Goal: Transaction & Acquisition: Book appointment/travel/reservation

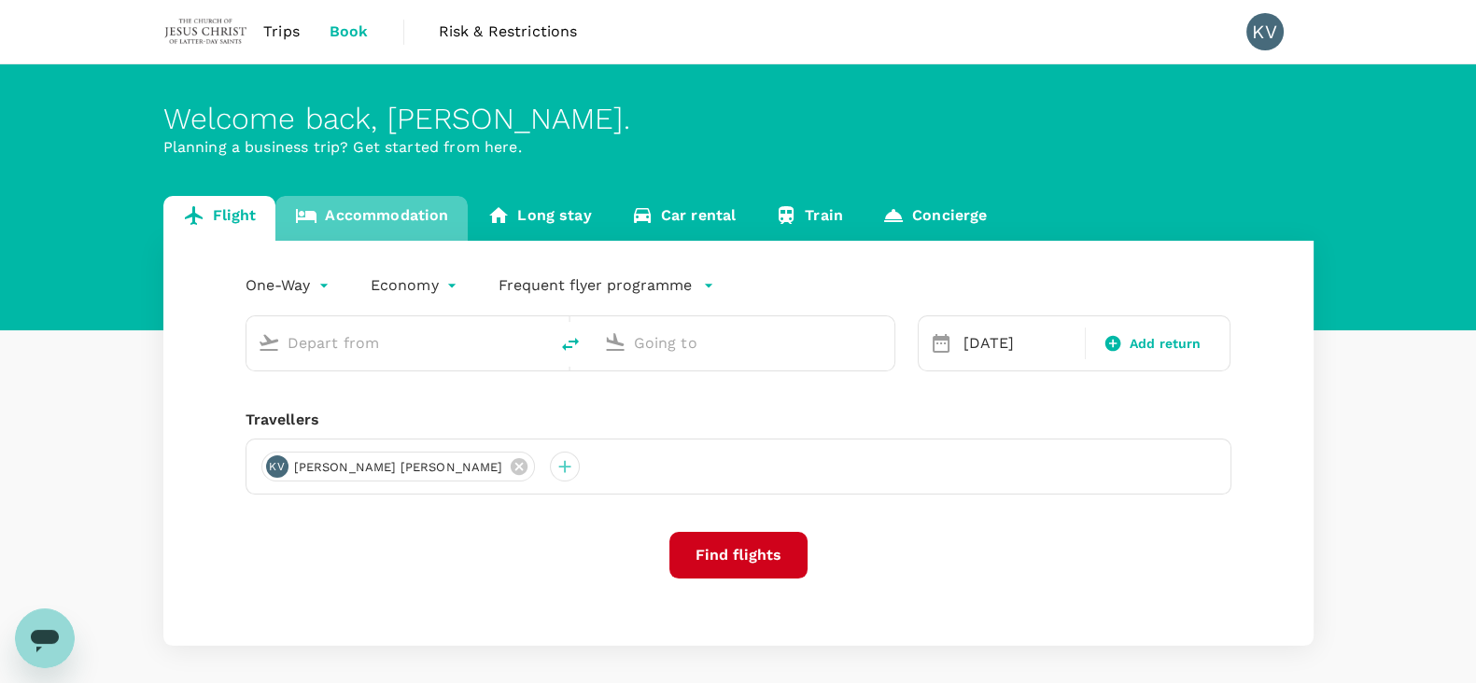
click at [400, 218] on link "Accommodation" at bounding box center [371, 218] width 192 height 45
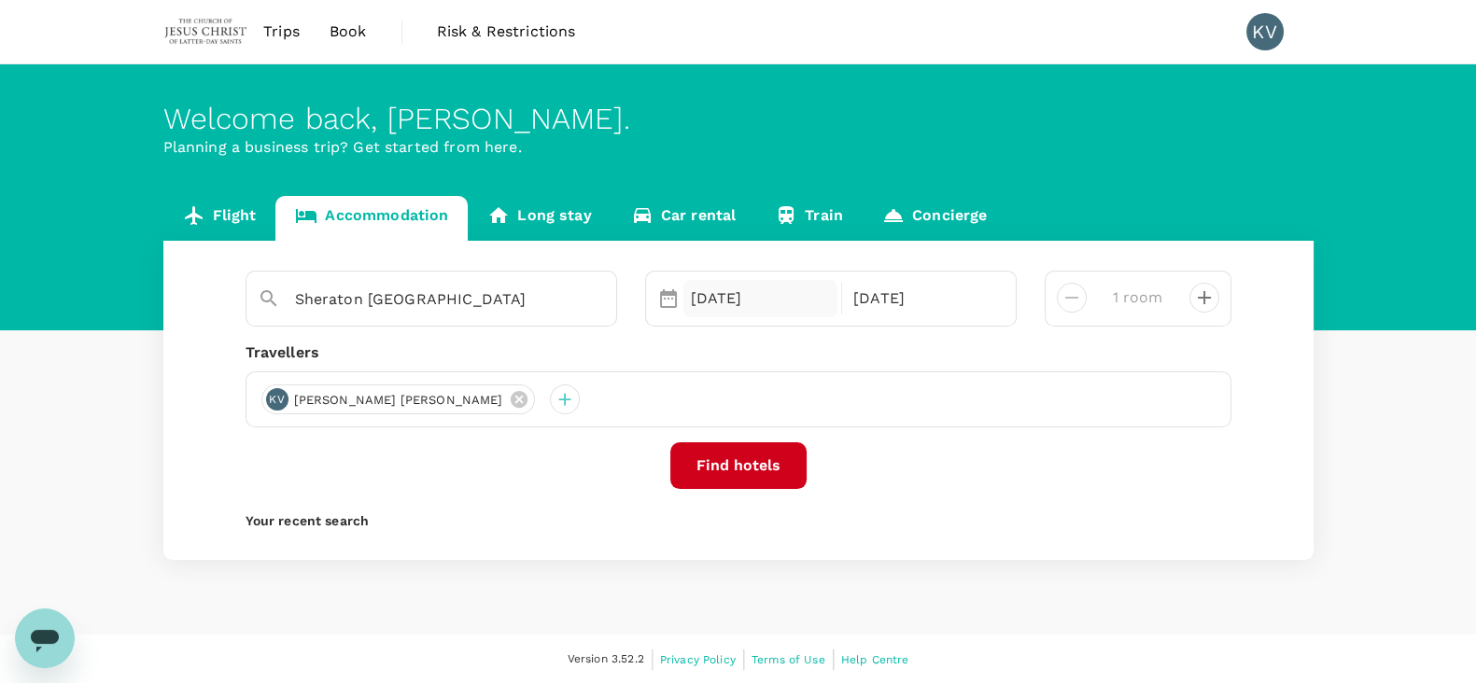
click at [690, 297] on div "[DATE]" at bounding box center [760, 298] width 155 height 37
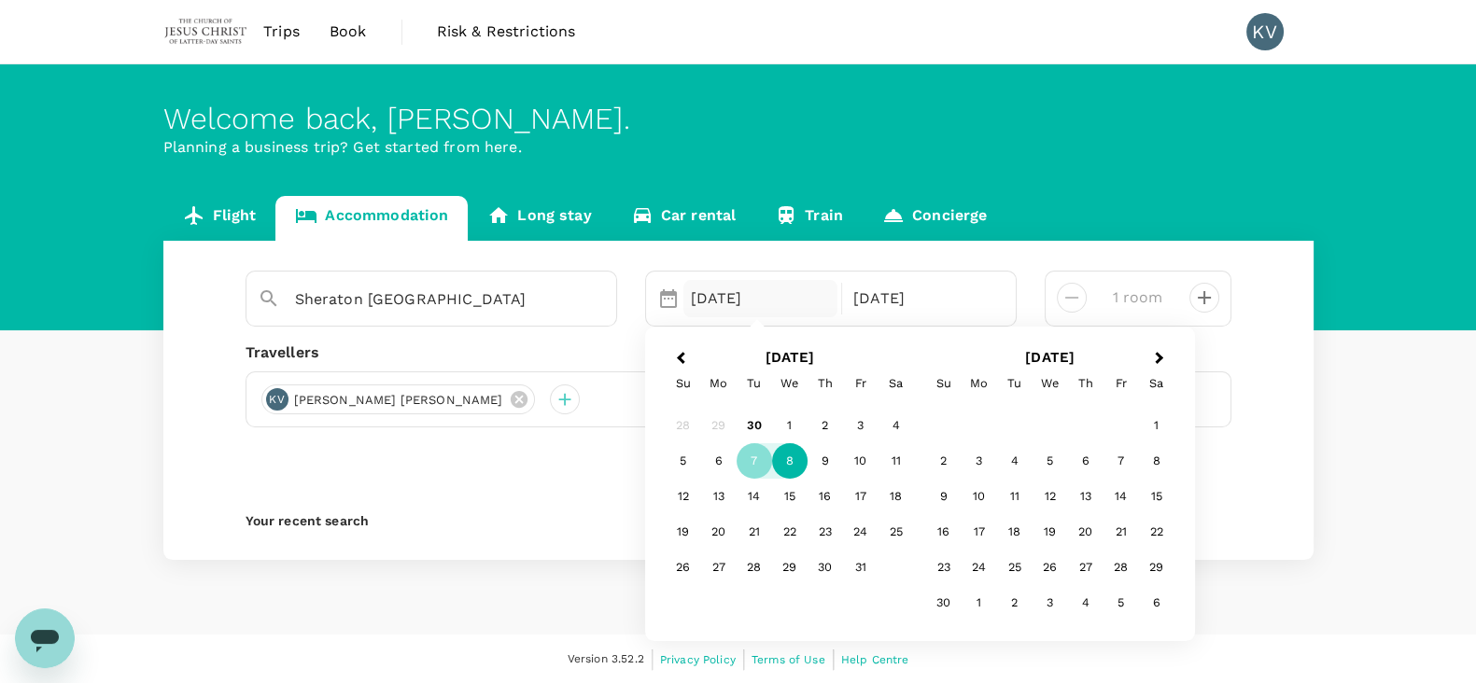
click at [784, 449] on div "8" at bounding box center [789, 460] width 35 height 35
click at [835, 459] on div "9" at bounding box center [824, 460] width 35 height 35
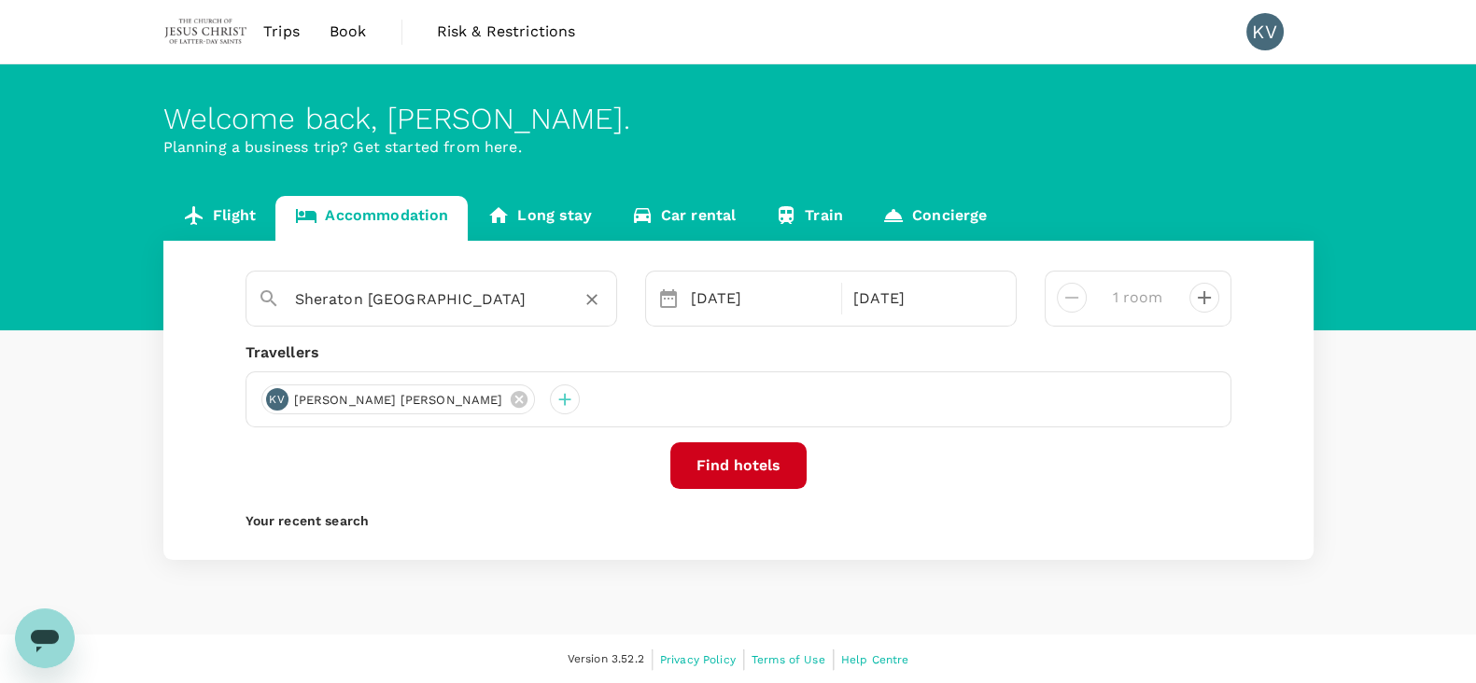
click at [569, 292] on div "Sheraton Petaling Jaya Hotel" at bounding box center [450, 300] width 310 height 30
click at [589, 297] on icon "Clear" at bounding box center [591, 300] width 11 height 11
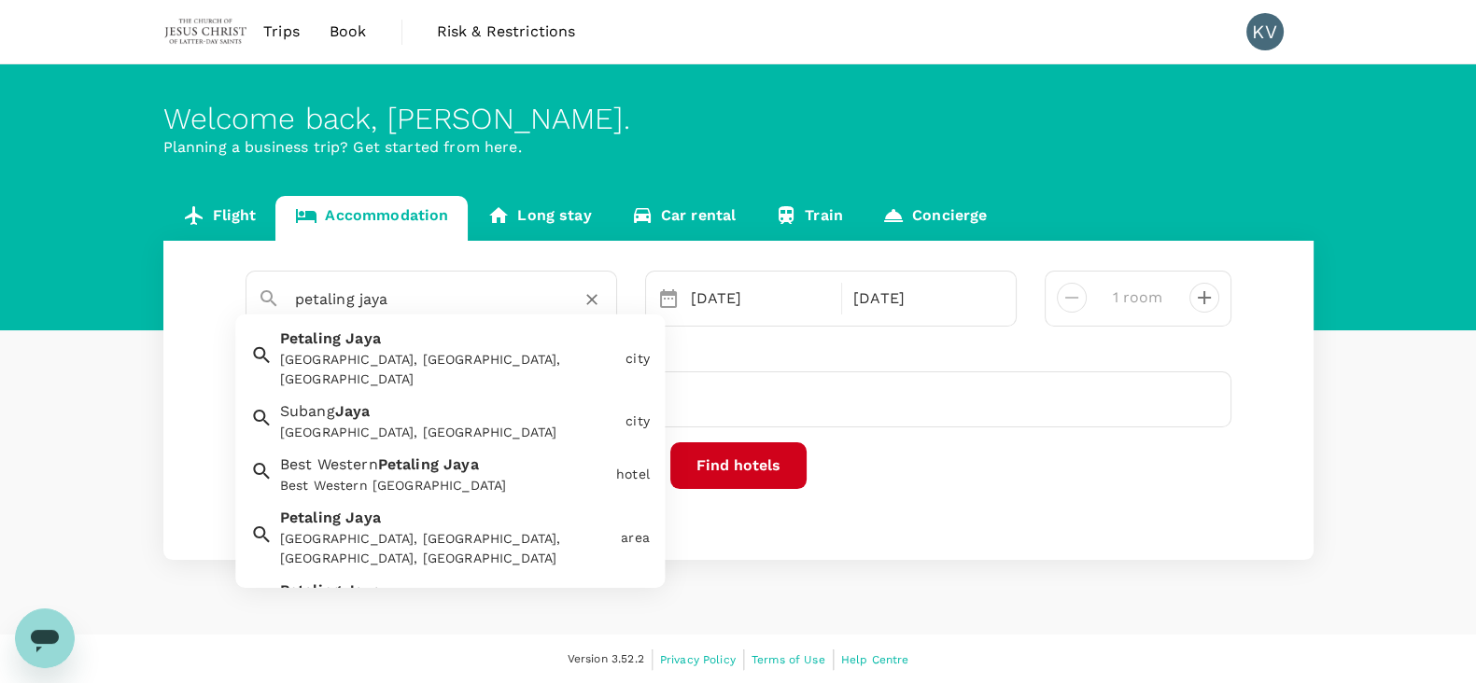
click at [434, 337] on div "Petaling Jaya Petaling Jaya, Selangor, Malaysia" at bounding box center [445, 354] width 345 height 69
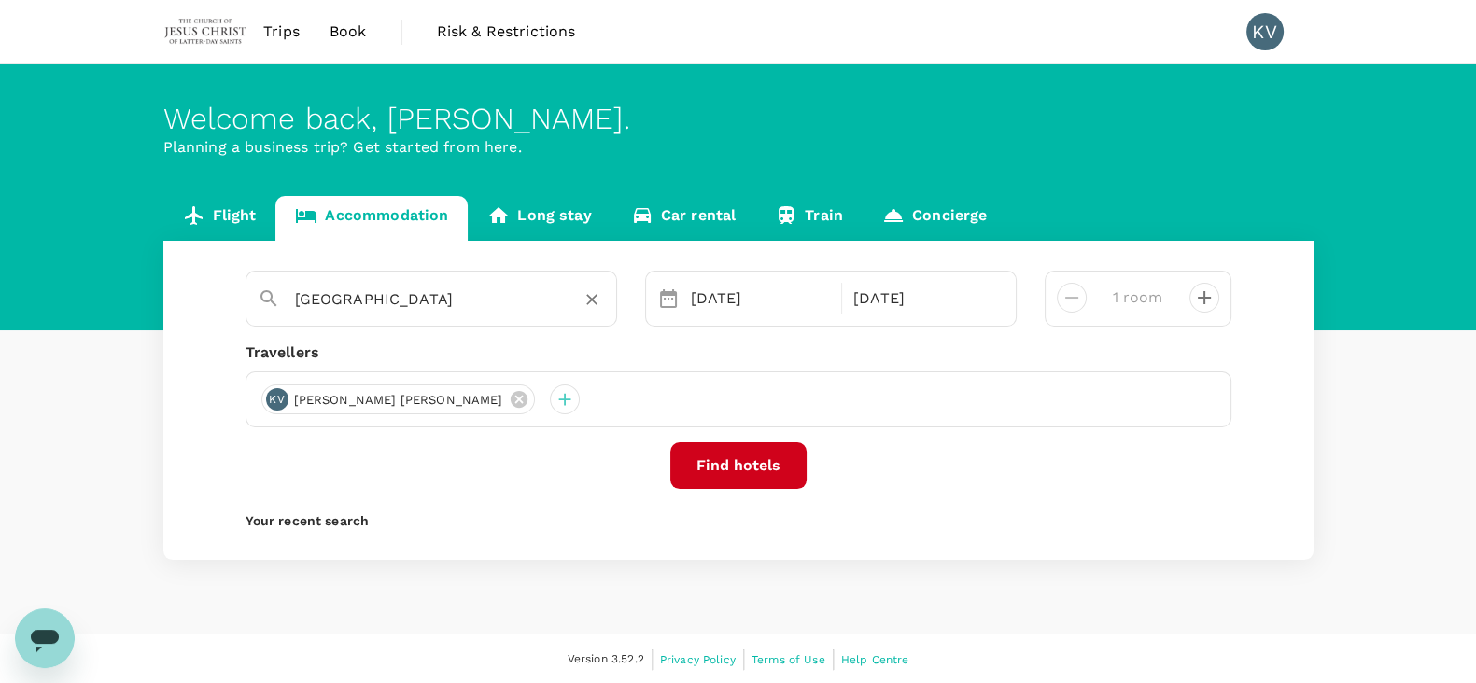
type input "[GEOGRAPHIC_DATA]"
click at [756, 456] on button "Find hotels" at bounding box center [738, 465] width 136 height 47
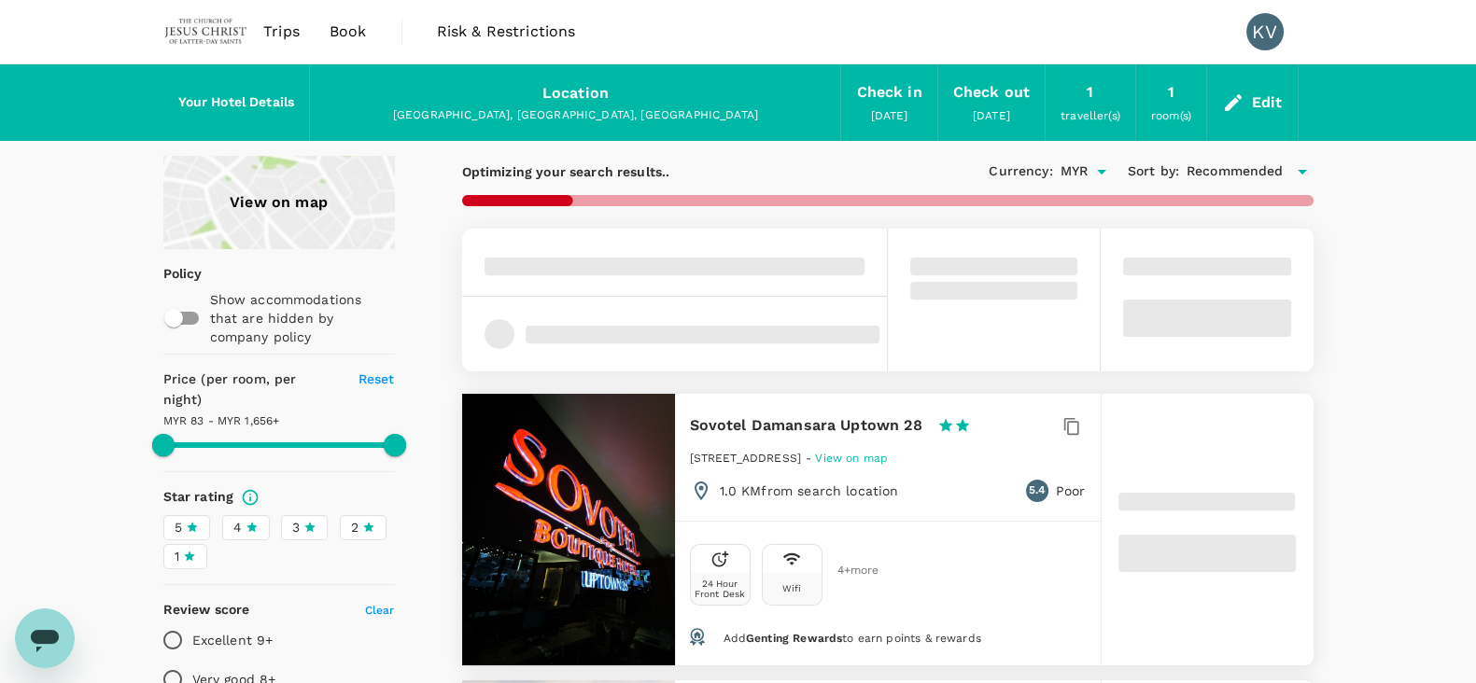
type input "1655.84"
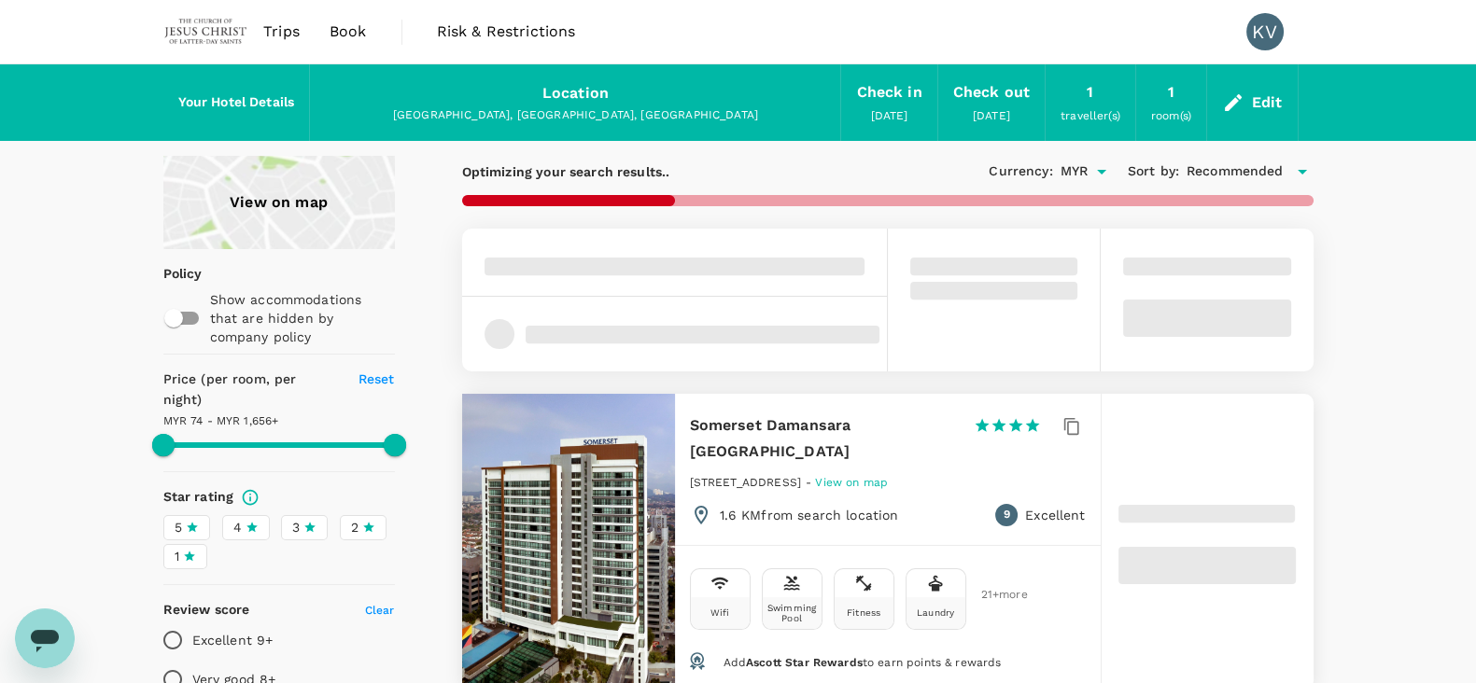
type input "73.84"
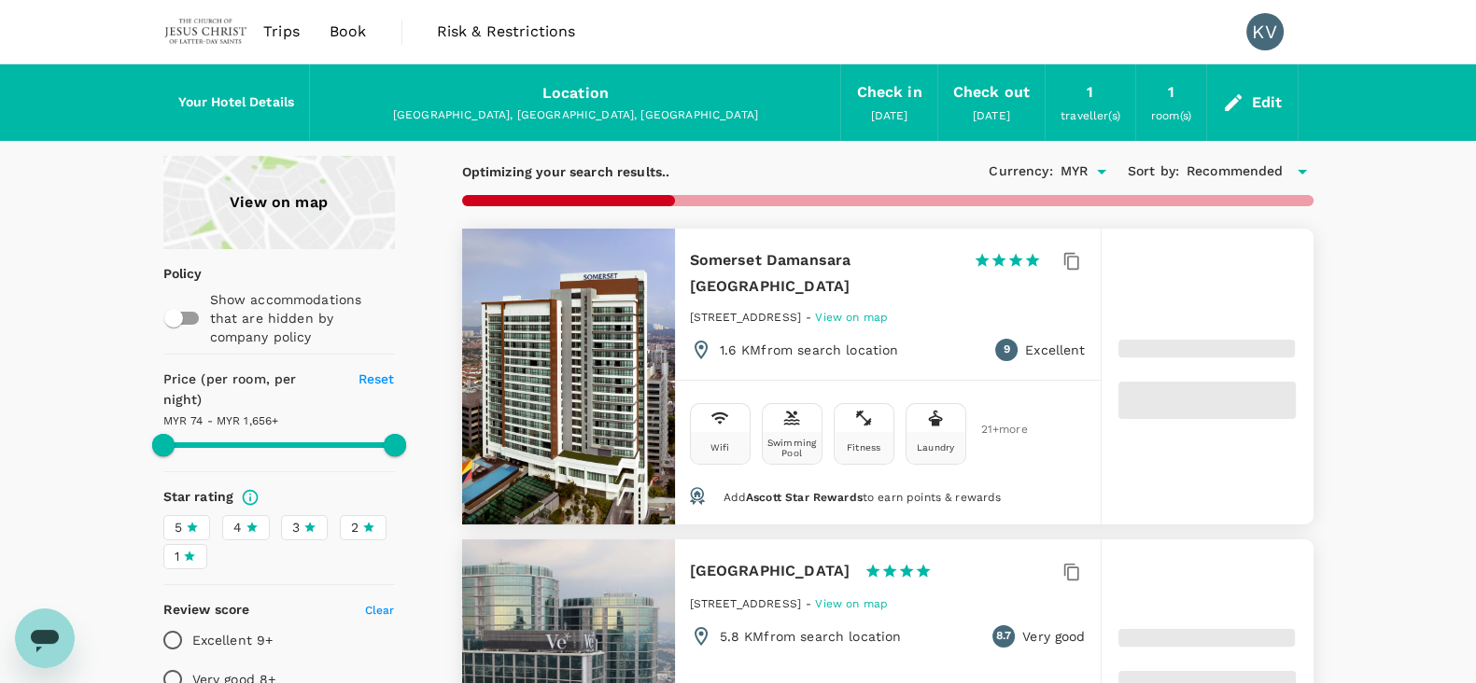
type input "1655.14"
type input "62.14"
type input "1655.46"
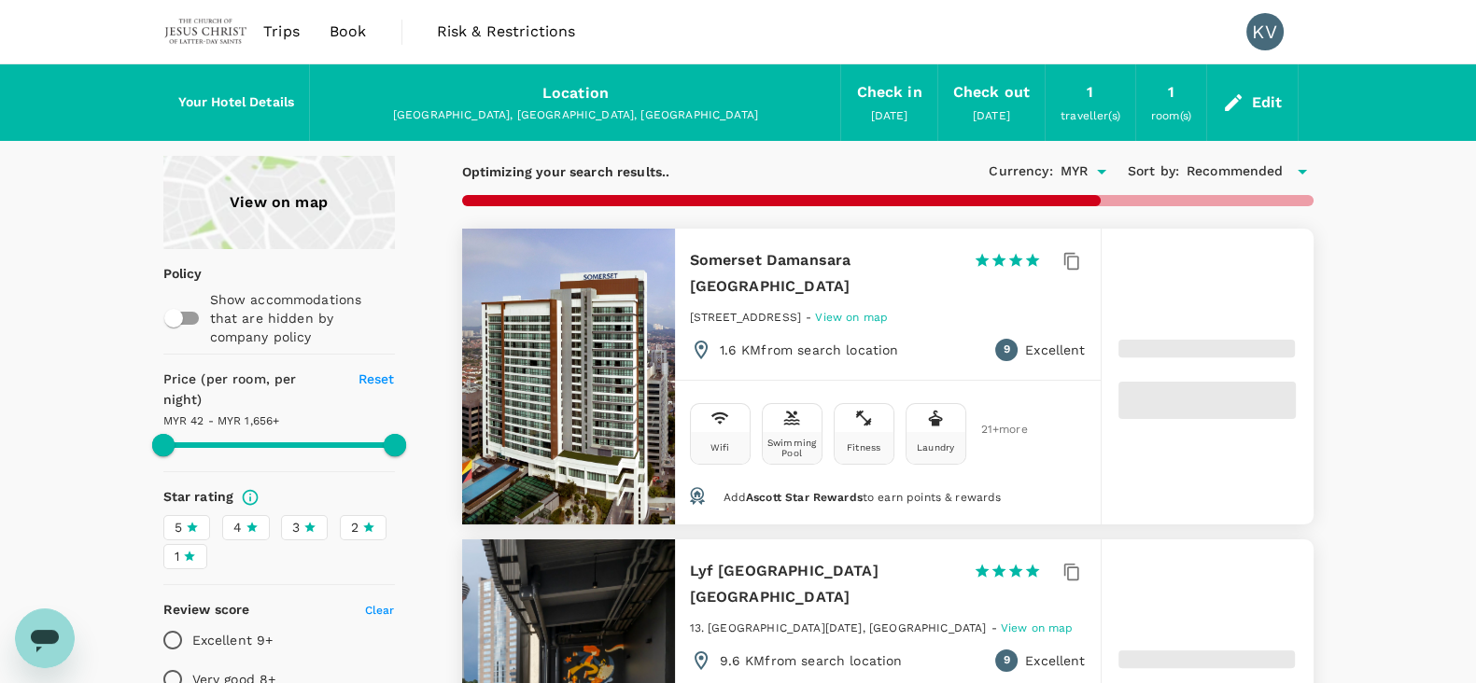
type input "42.46"
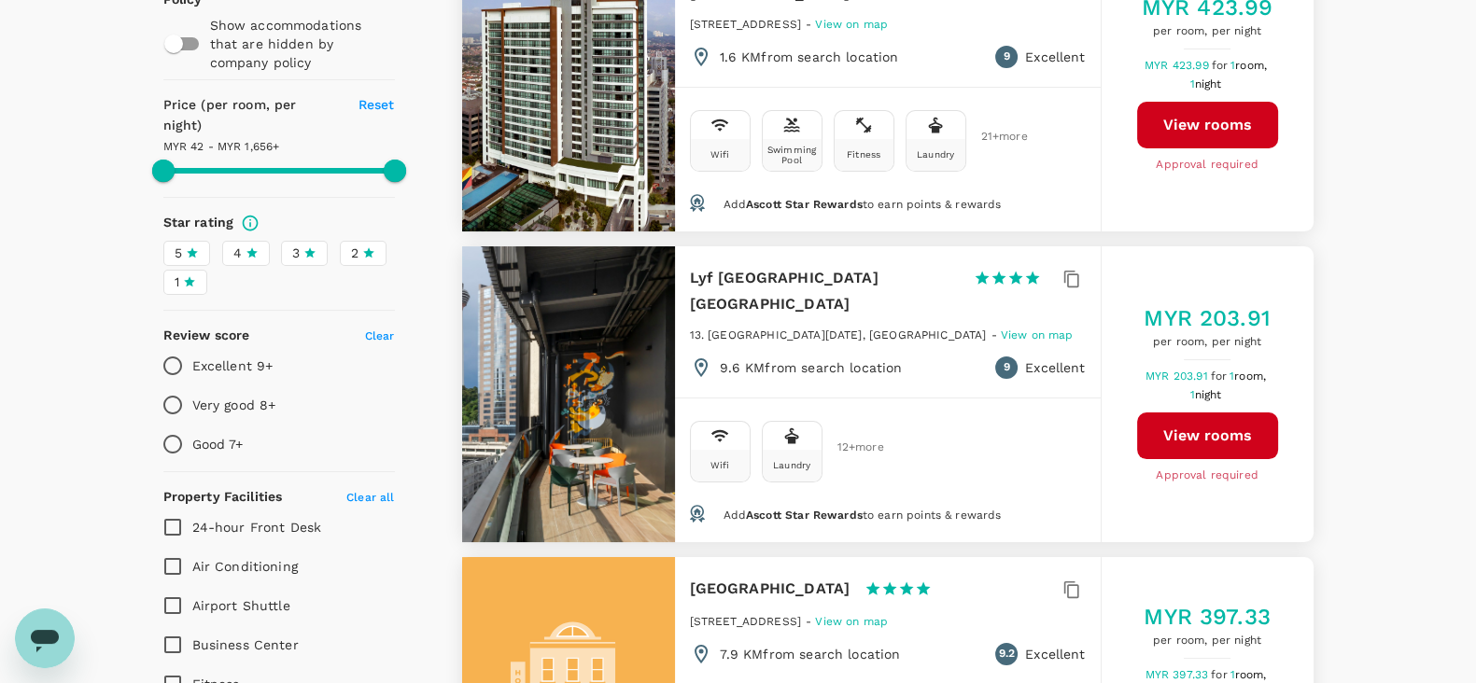
scroll to position [466, 0]
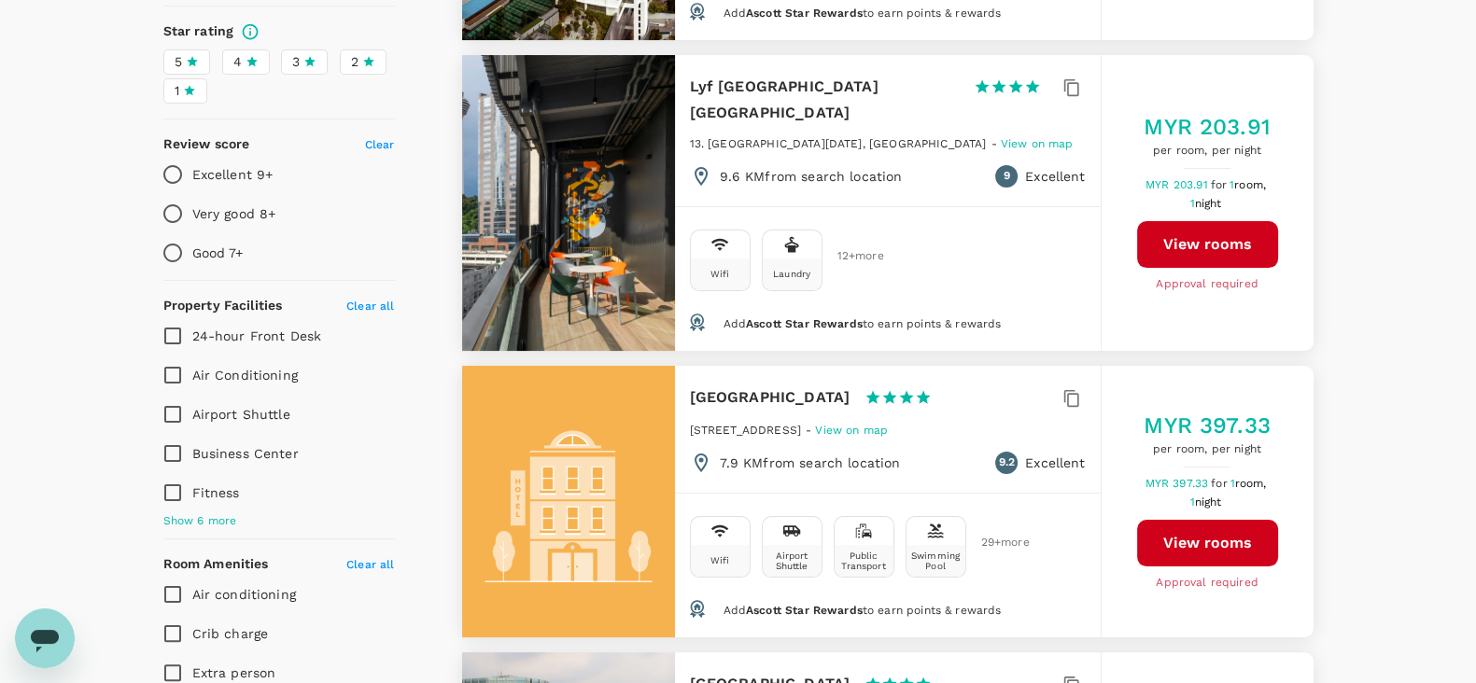
type input "1655.46"
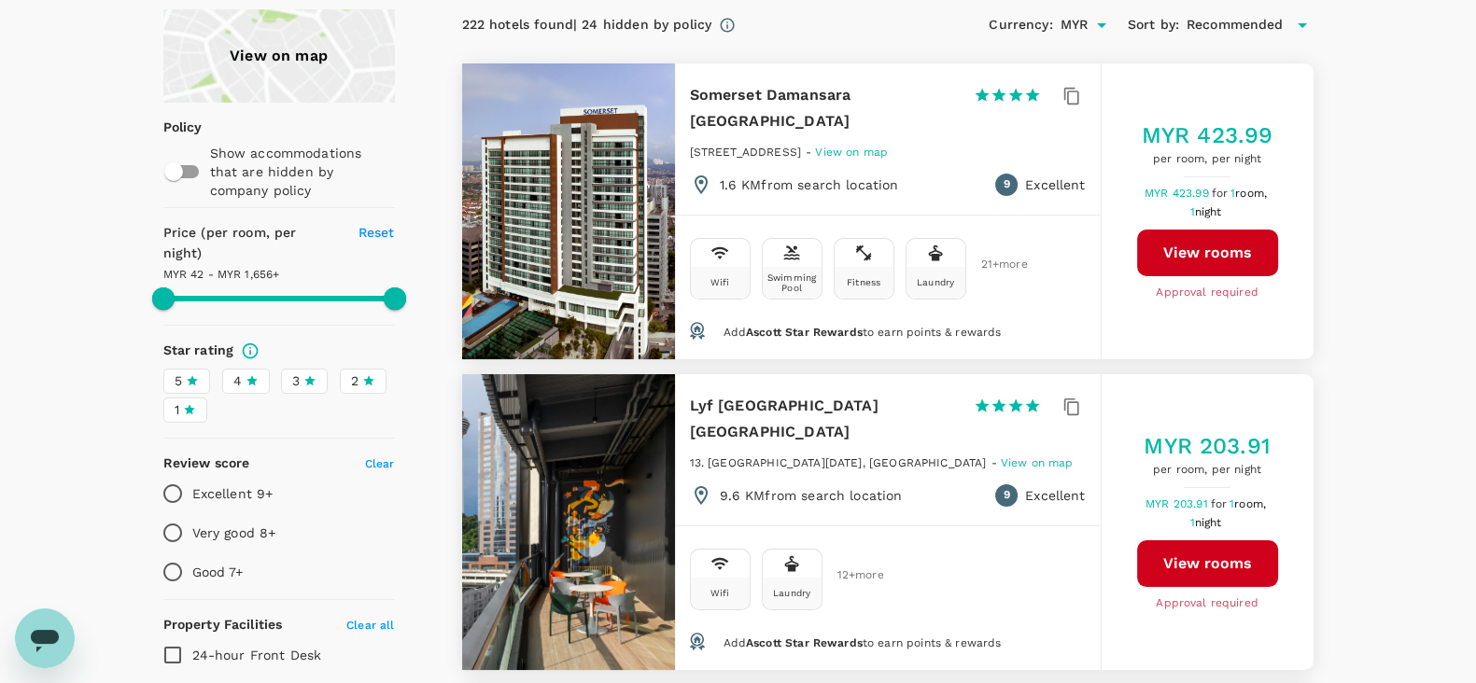
scroll to position [0, 0]
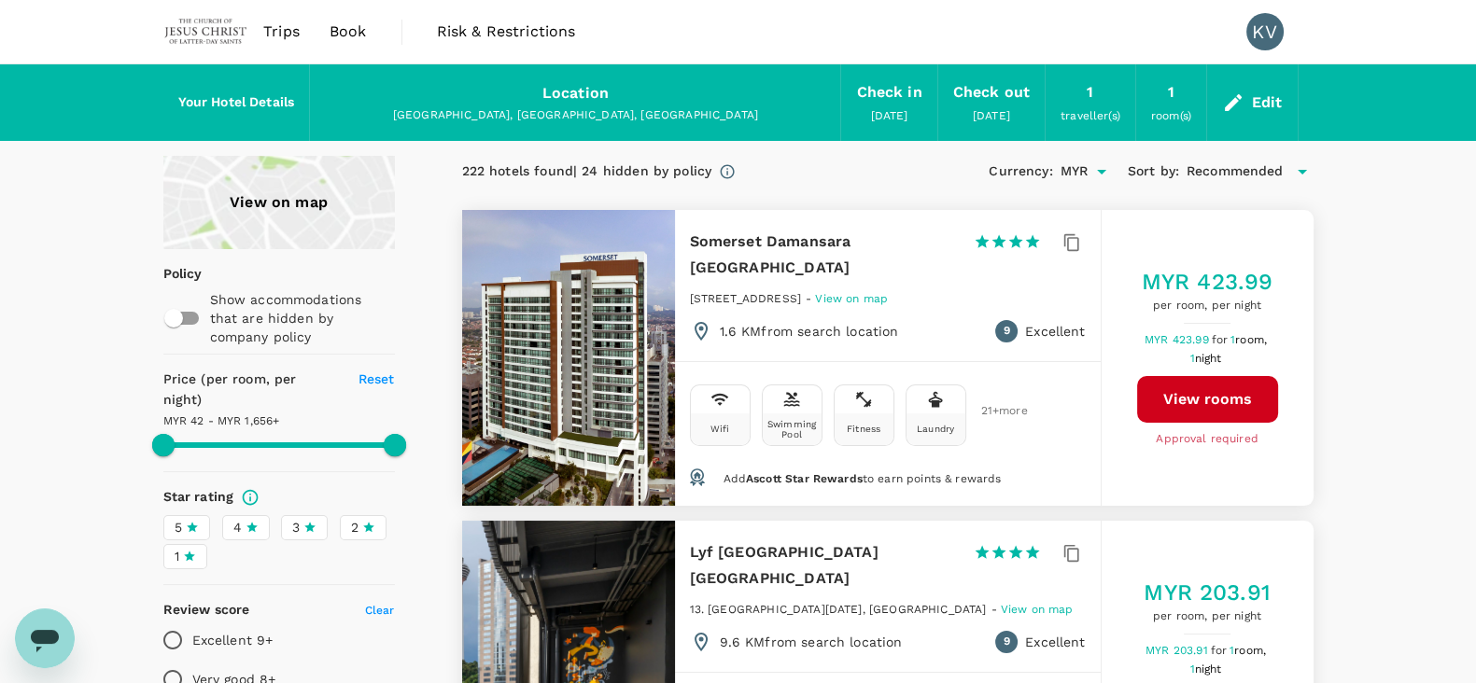
click at [1257, 98] on div "Edit" at bounding box center [1267, 103] width 31 height 26
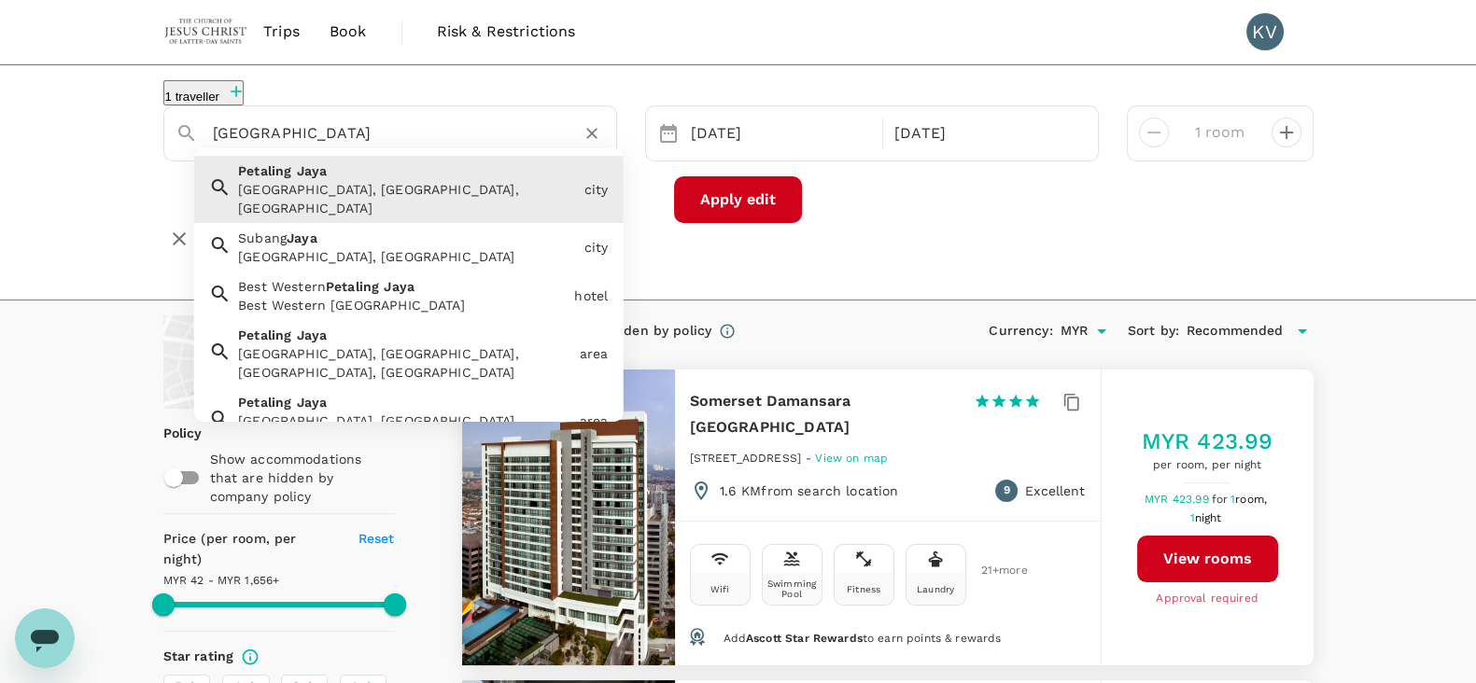
click at [356, 147] on input "[GEOGRAPHIC_DATA]" at bounding box center [383, 133] width 340 height 29
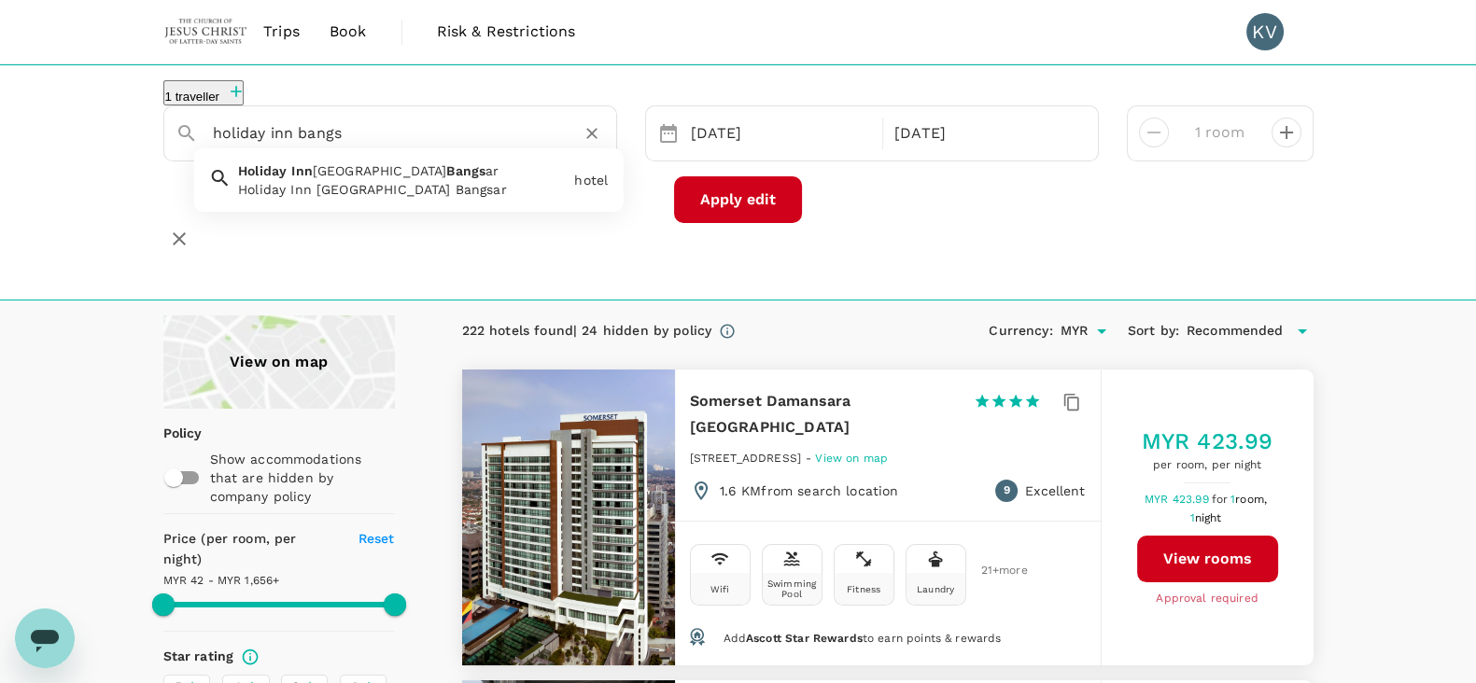
click at [428, 195] on div "Holiday Inn Kuala Lumpur Bangsar" at bounding box center [402, 189] width 329 height 19
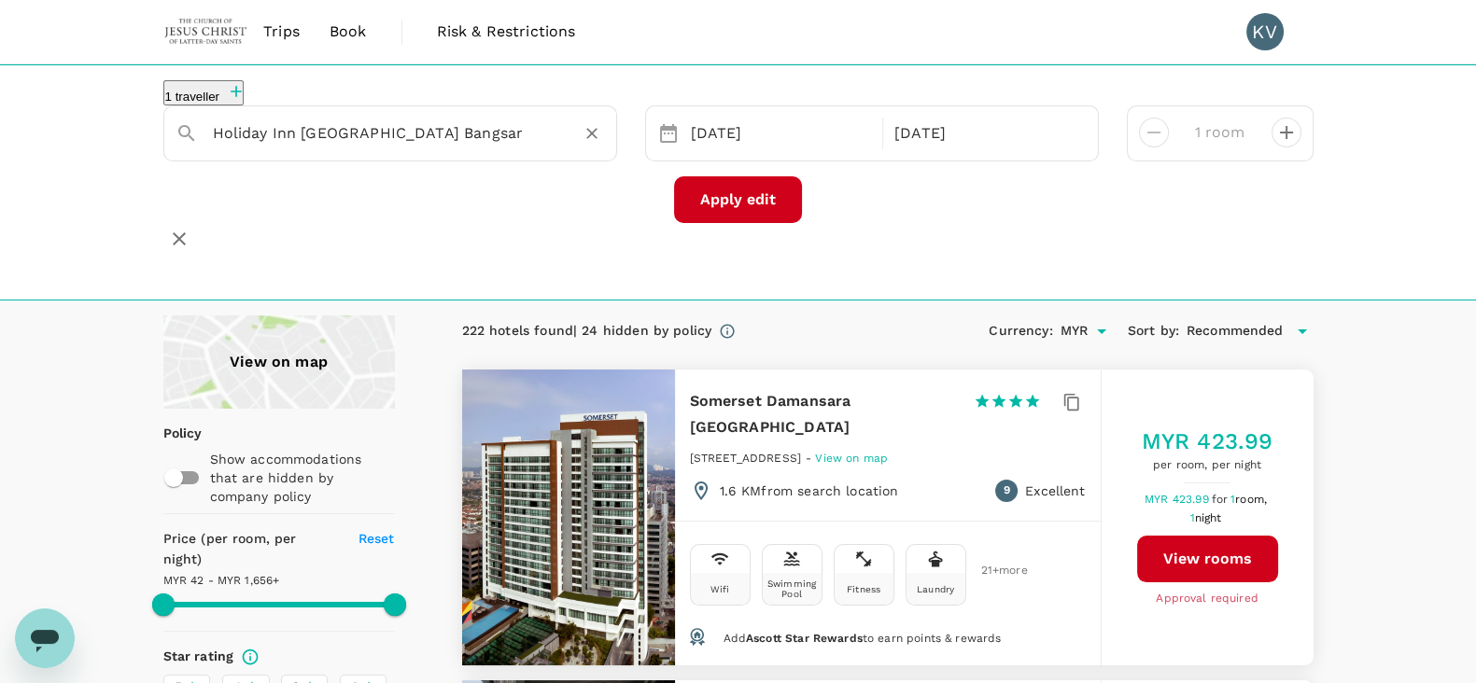
type input "Holiday Inn Kuala Lumpur Bangsar"
click at [745, 203] on button "Apply edit" at bounding box center [738, 199] width 128 height 47
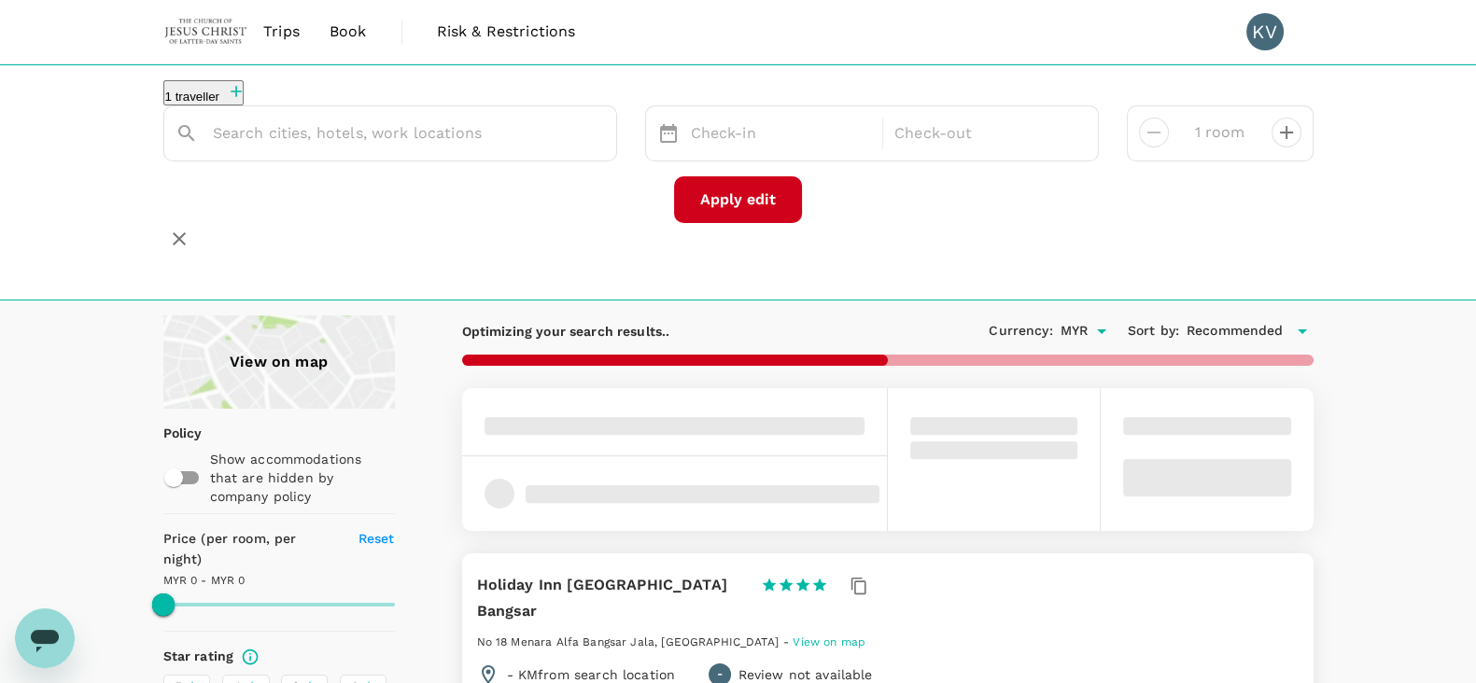
type input "Holiday Inn Kuala Lumpur Bangsar"
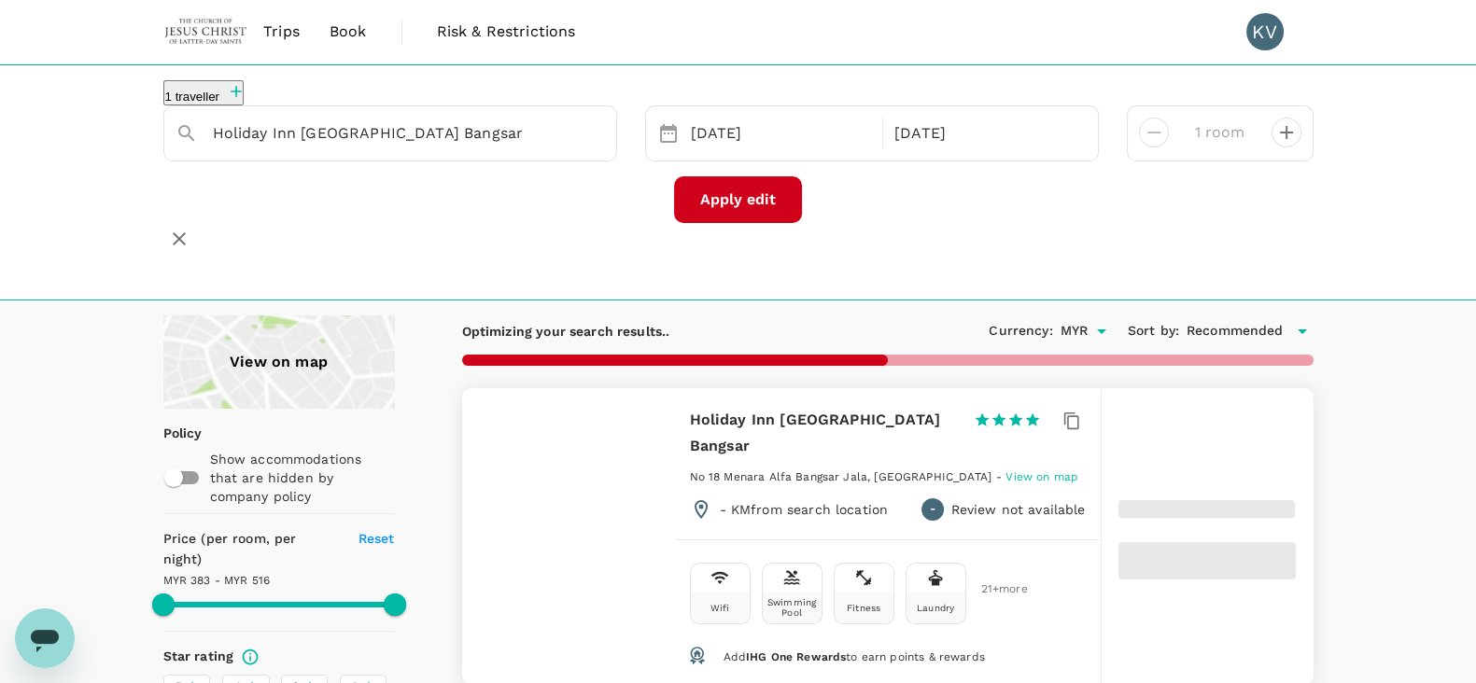
type input "515.25"
type input "383.61"
type input "515.61"
type input "74.61"
type input "685.61"
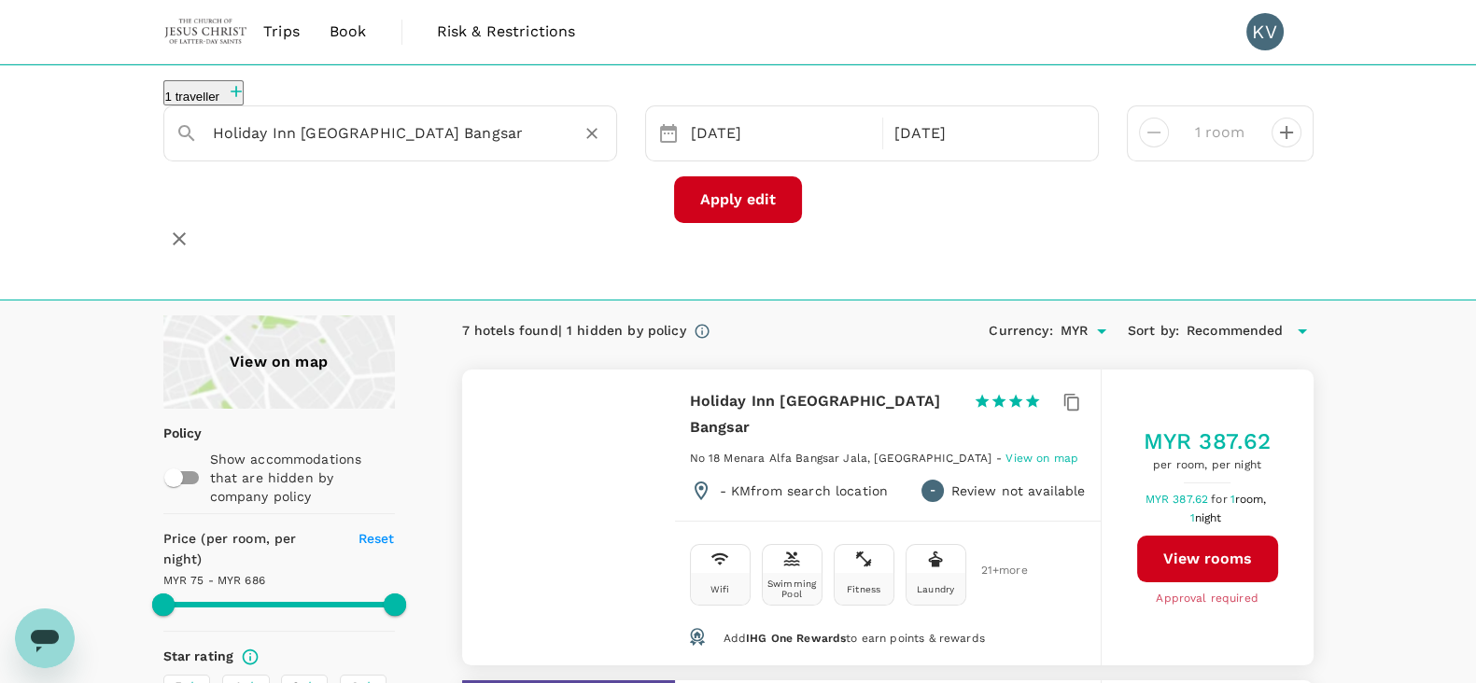
click at [510, 124] on div "Holiday Inn Kuala Lumpur Bangsar" at bounding box center [401, 126] width 407 height 45
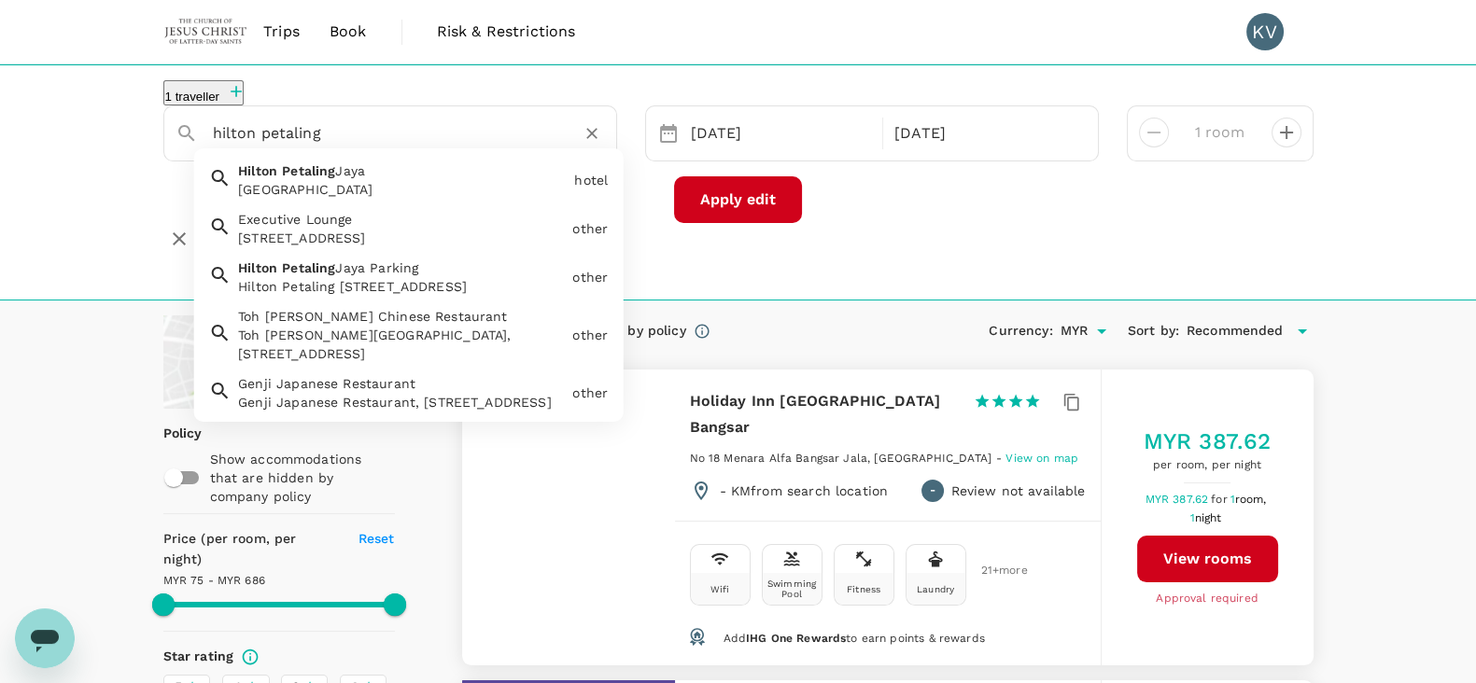
click at [401, 191] on div "Hilton Petaling Jaya" at bounding box center [402, 189] width 329 height 19
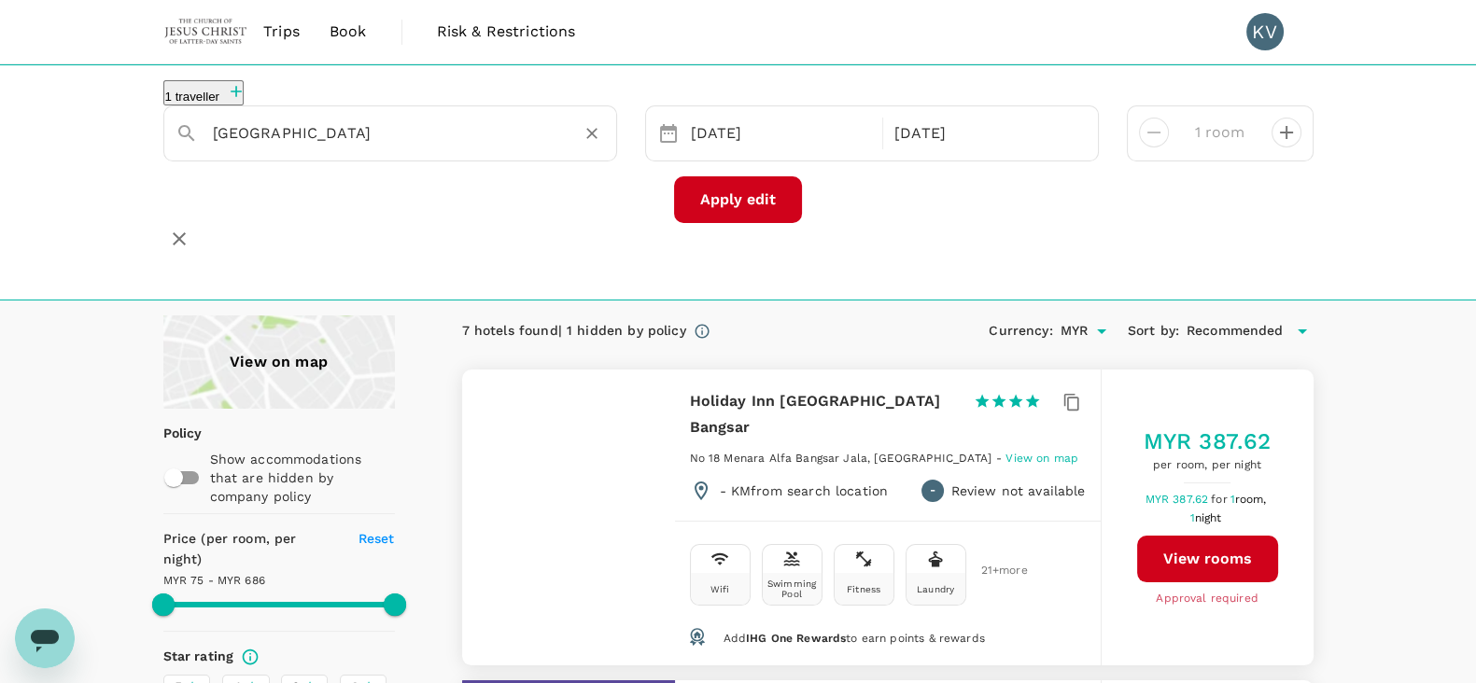
type input "Hilton Petaling Jaya"
click at [726, 218] on button "Apply edit" at bounding box center [738, 199] width 128 height 47
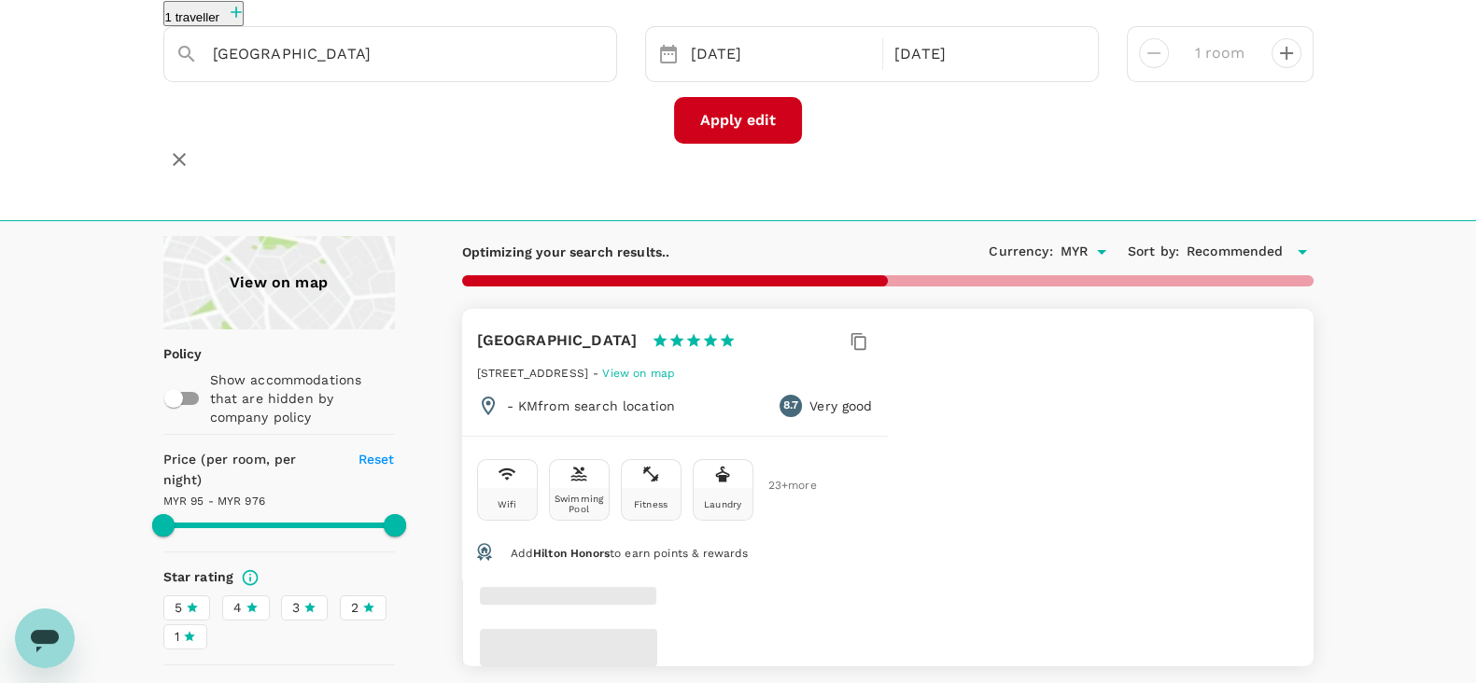
scroll to position [116, 0]
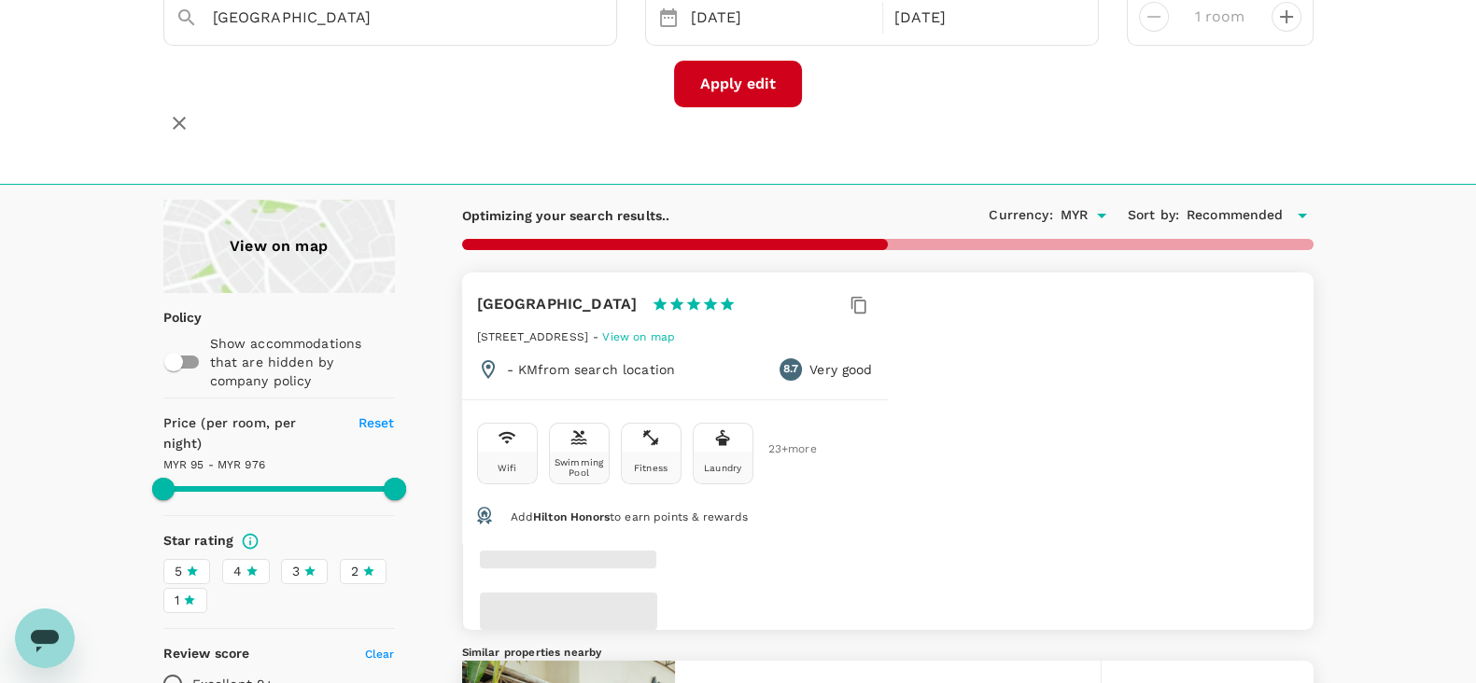
type input "976.45"
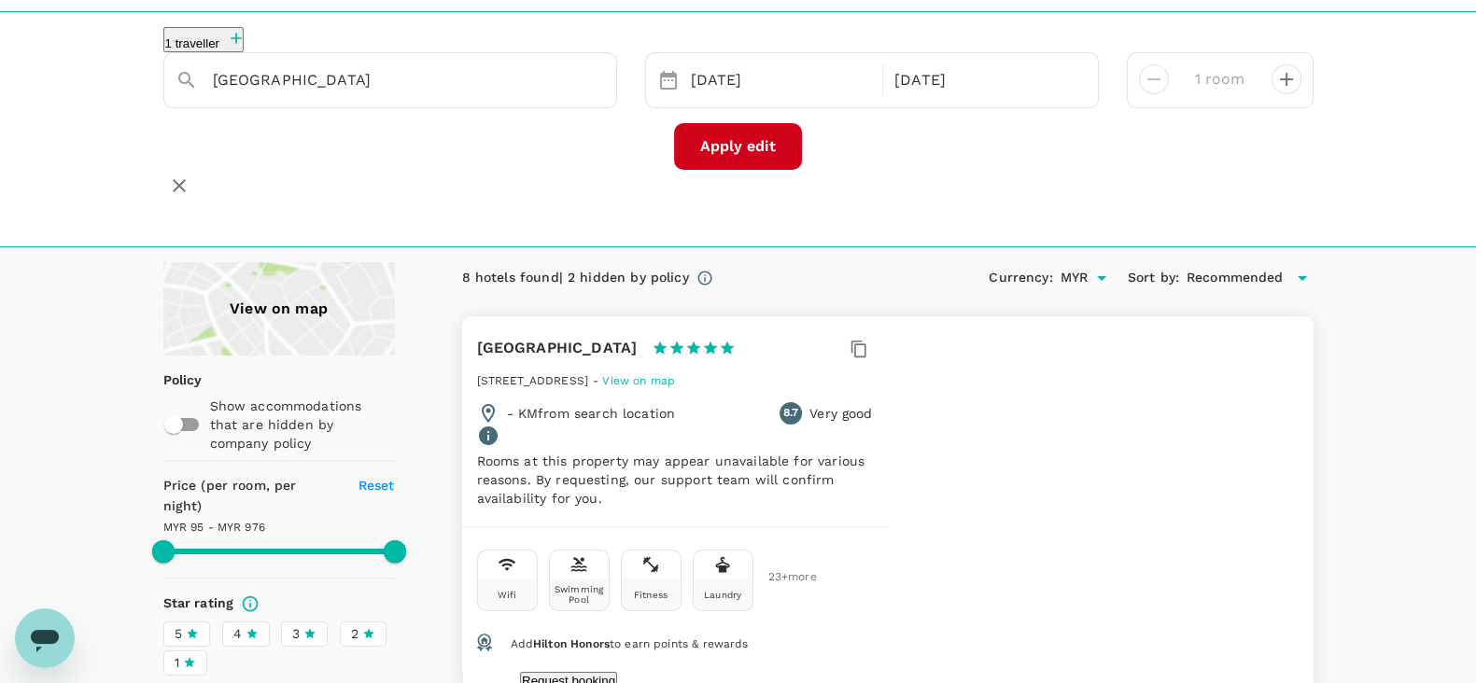
scroll to position [0, 0]
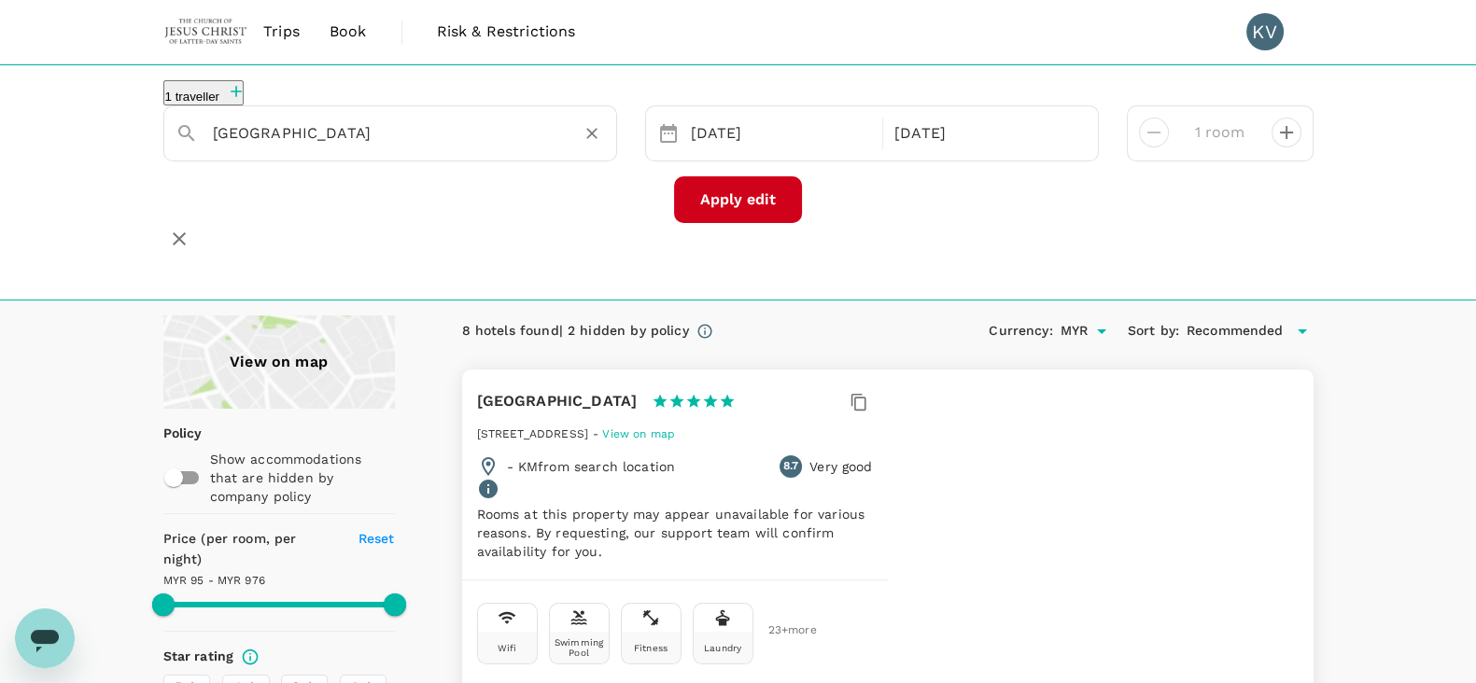
click at [397, 147] on input "Hilton Petaling Jaya" at bounding box center [383, 133] width 340 height 29
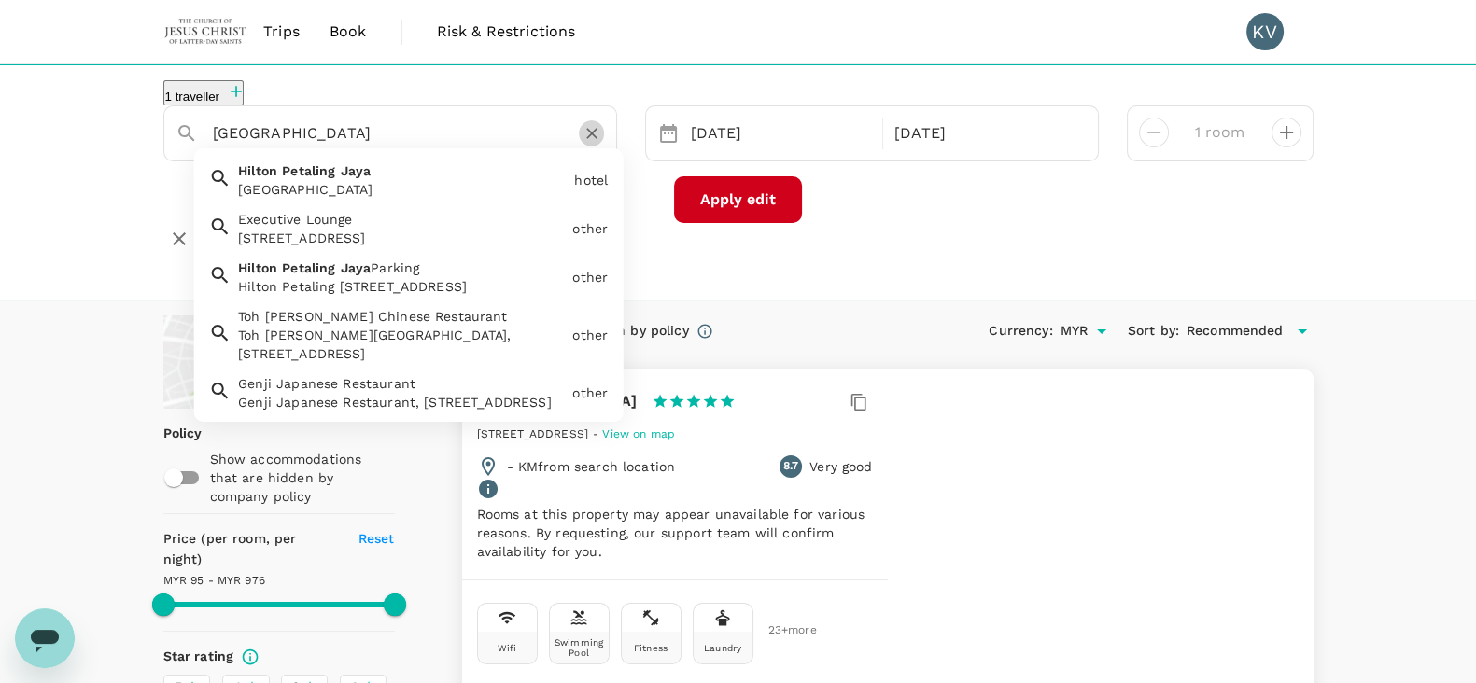
click at [587, 143] on icon "Clear" at bounding box center [592, 133] width 19 height 19
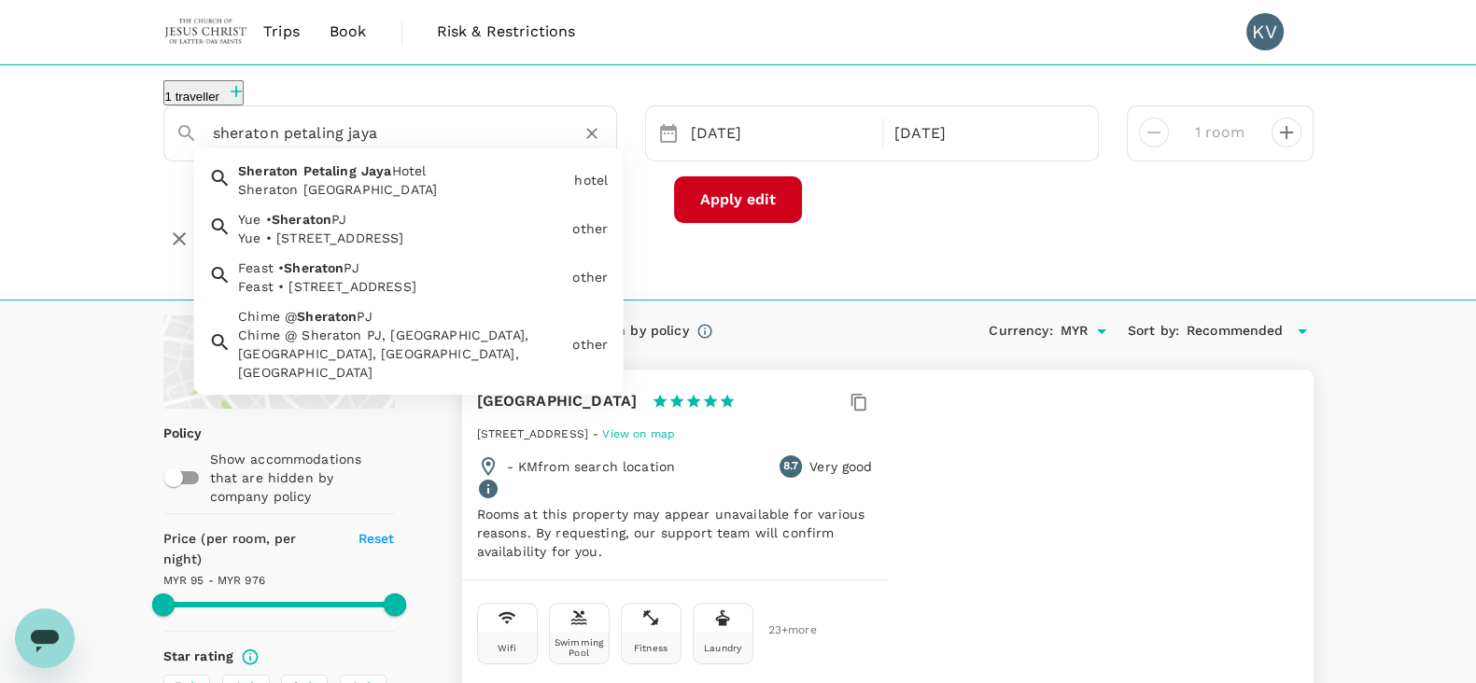
click at [426, 176] on span "Hotel" at bounding box center [408, 170] width 35 height 15
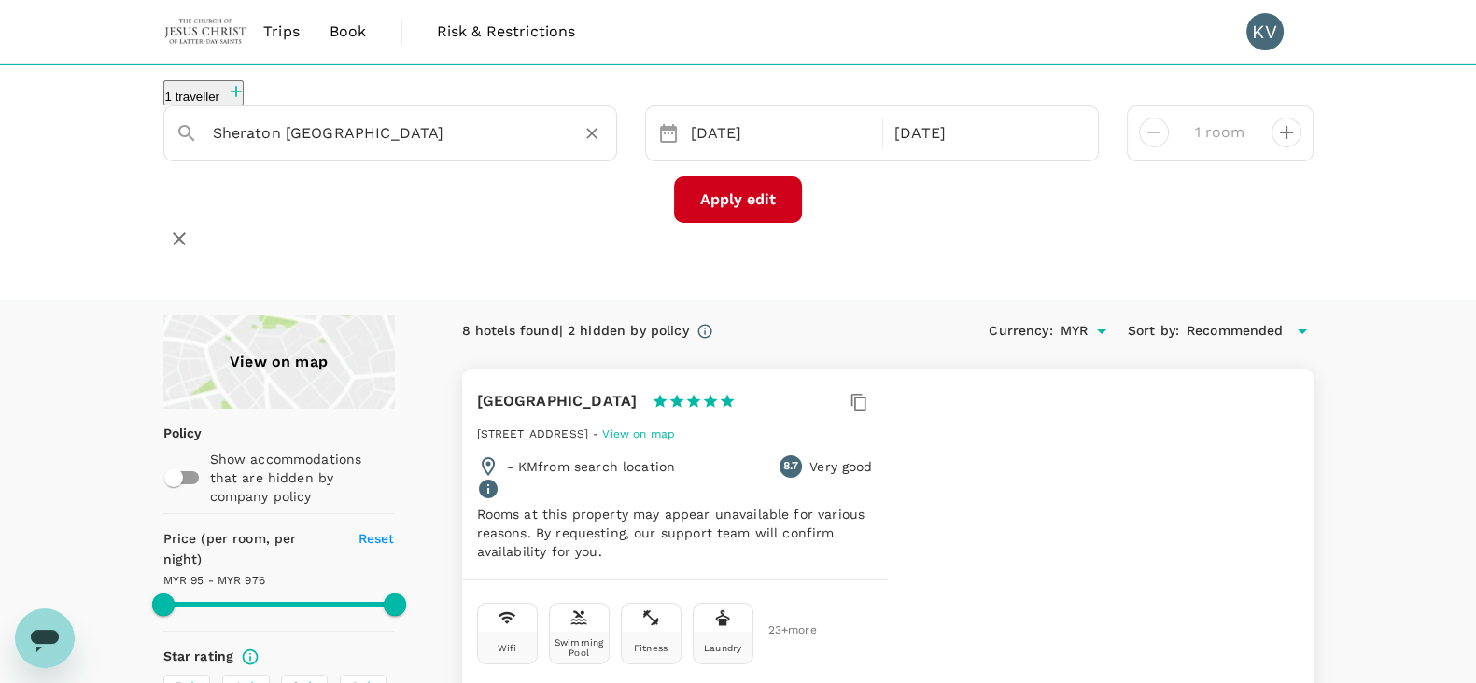
type input "Sheraton Petaling Jaya Hotel"
click at [709, 221] on button "Apply edit" at bounding box center [738, 199] width 128 height 47
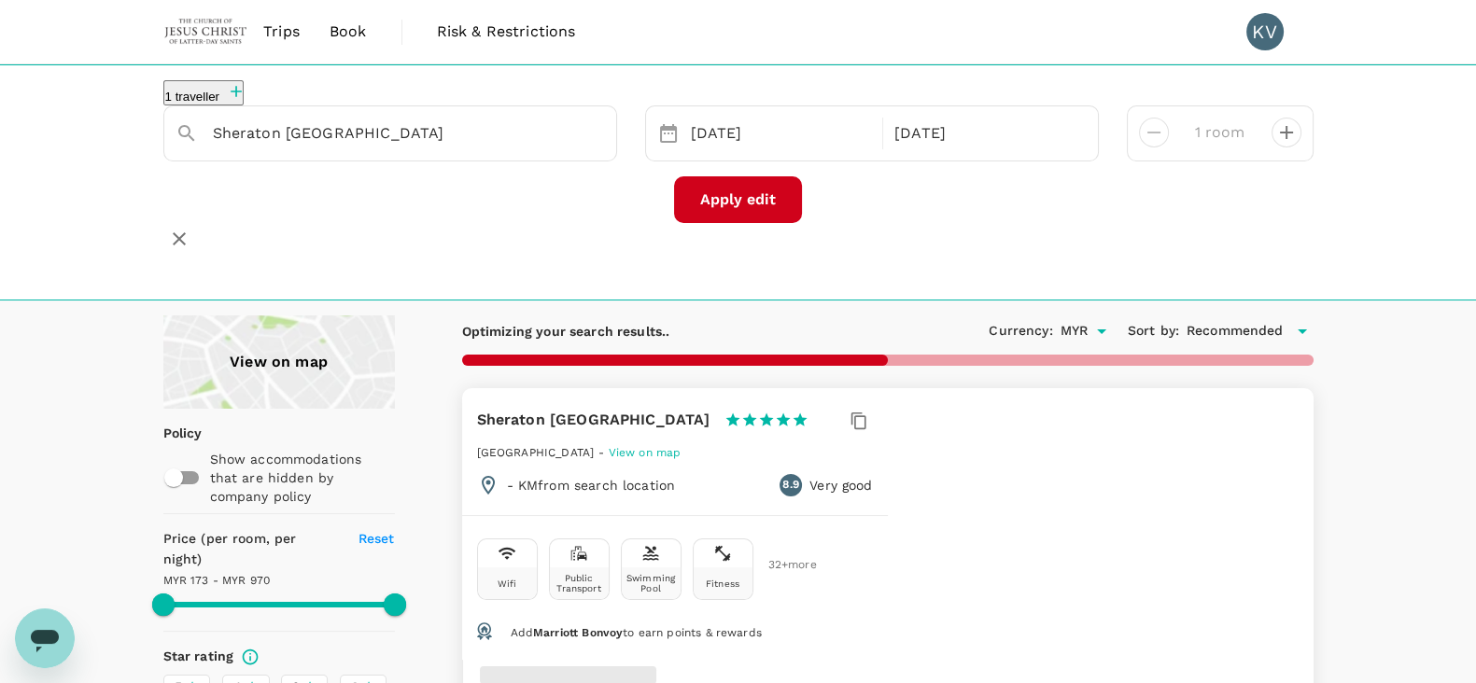
type input "969.18"
type input "173.45"
type input "969.45"
type input "95.45"
type input "969.45"
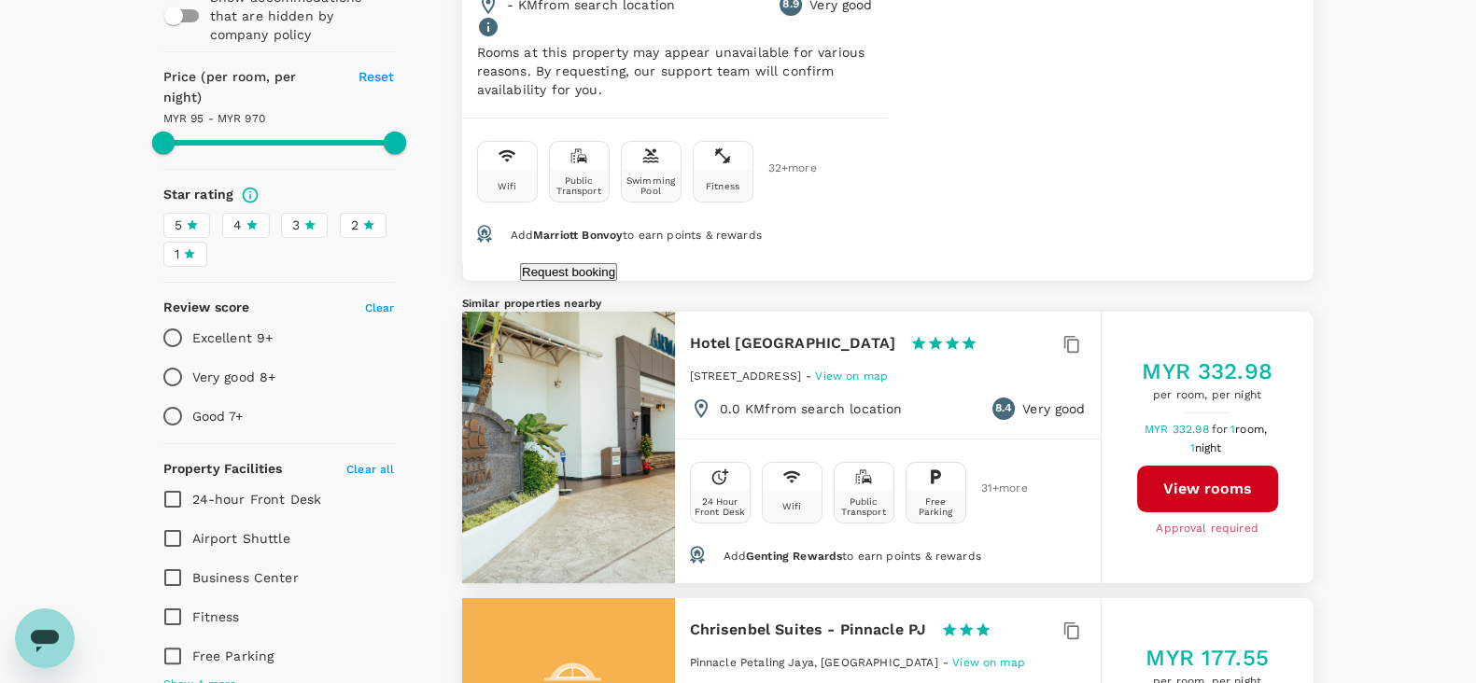
scroll to position [466, 0]
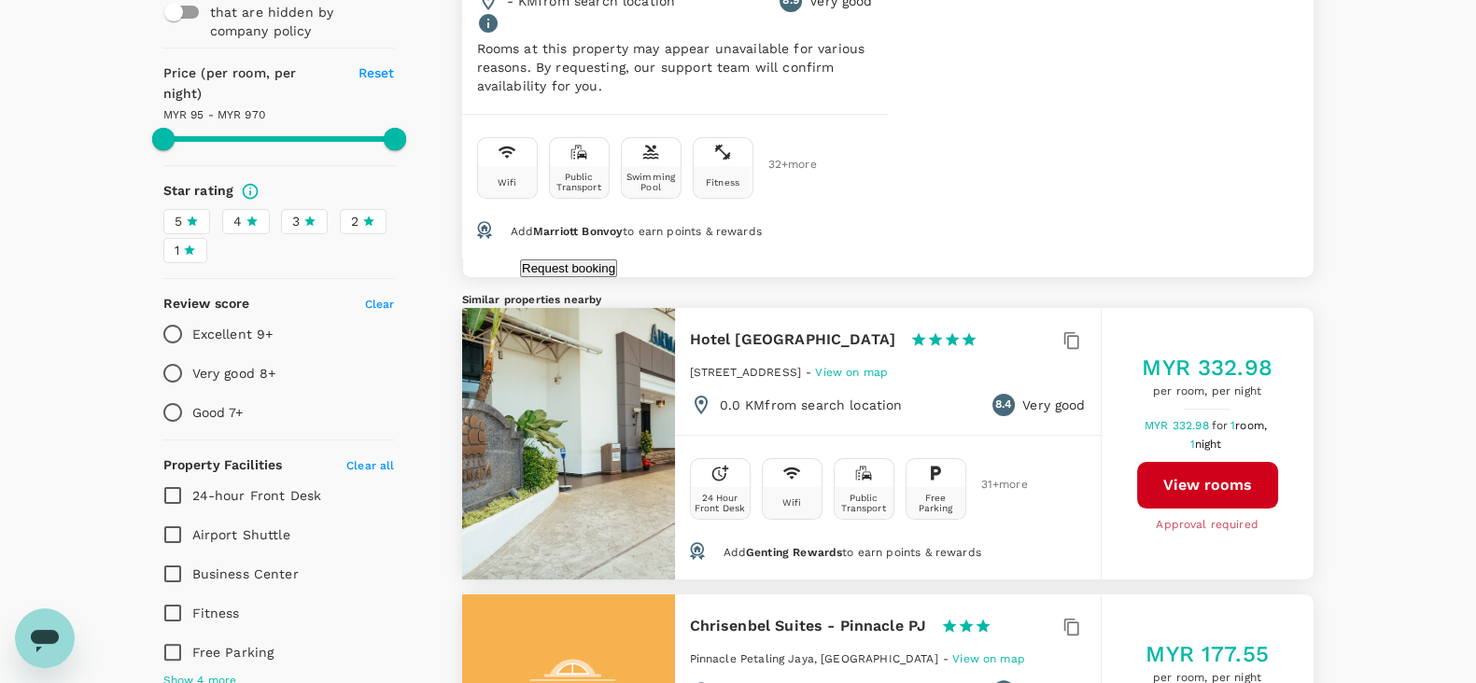
click at [1246, 493] on button "View rooms" at bounding box center [1207, 485] width 141 height 47
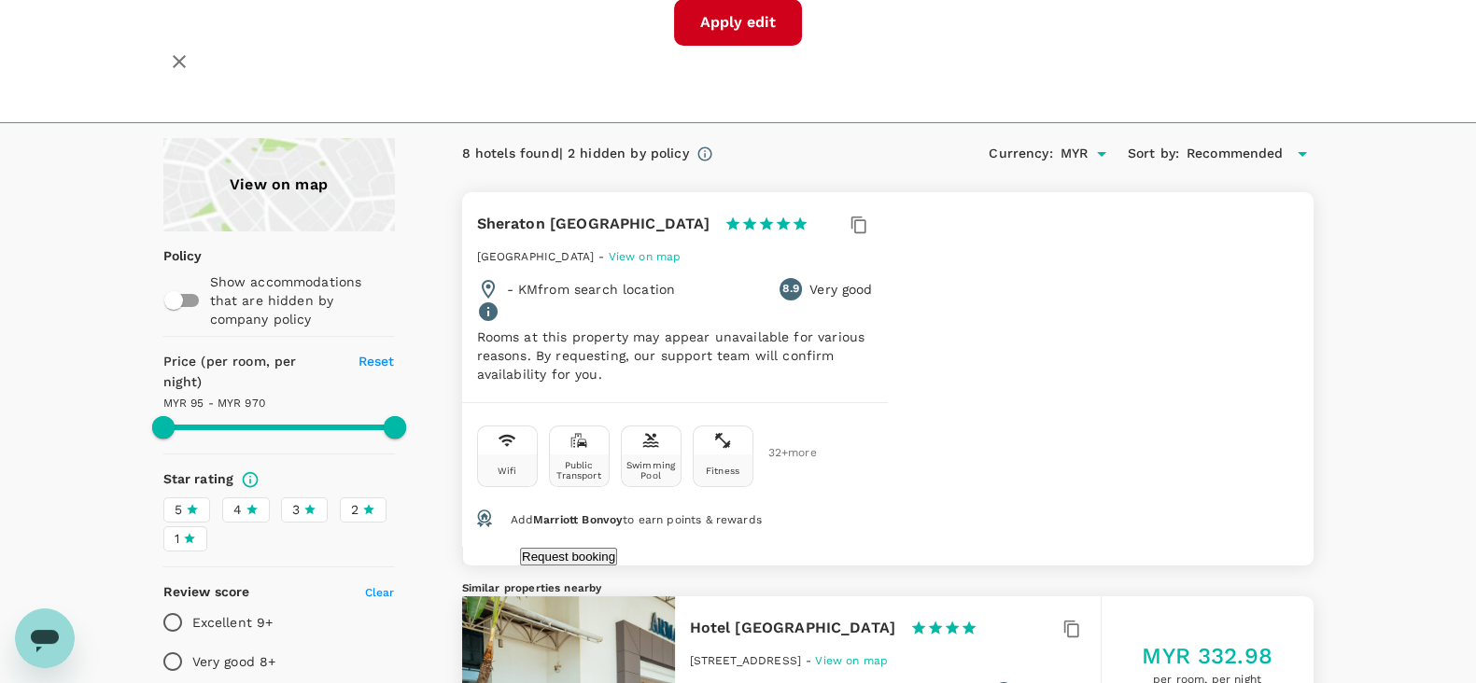
scroll to position [0, 0]
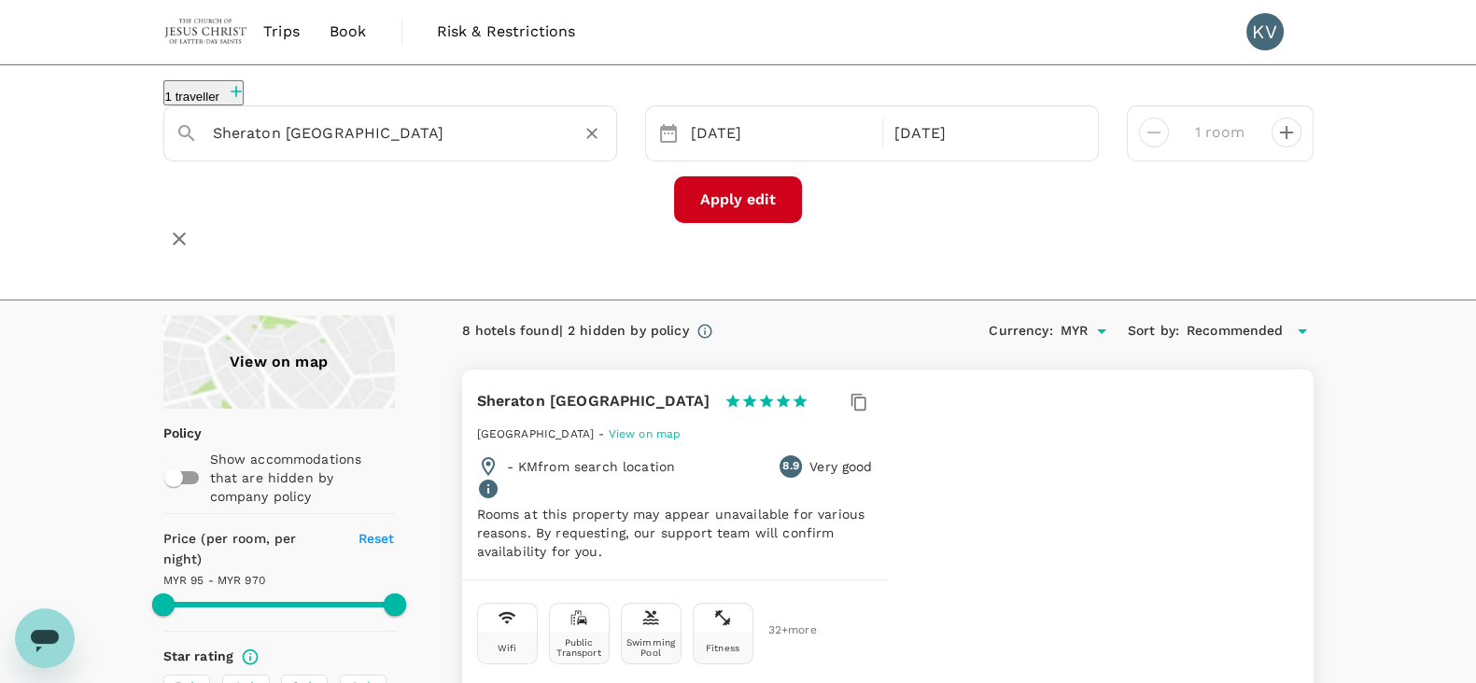
click at [472, 142] on input "Sheraton Petaling Jaya Hotel" at bounding box center [383, 133] width 340 height 29
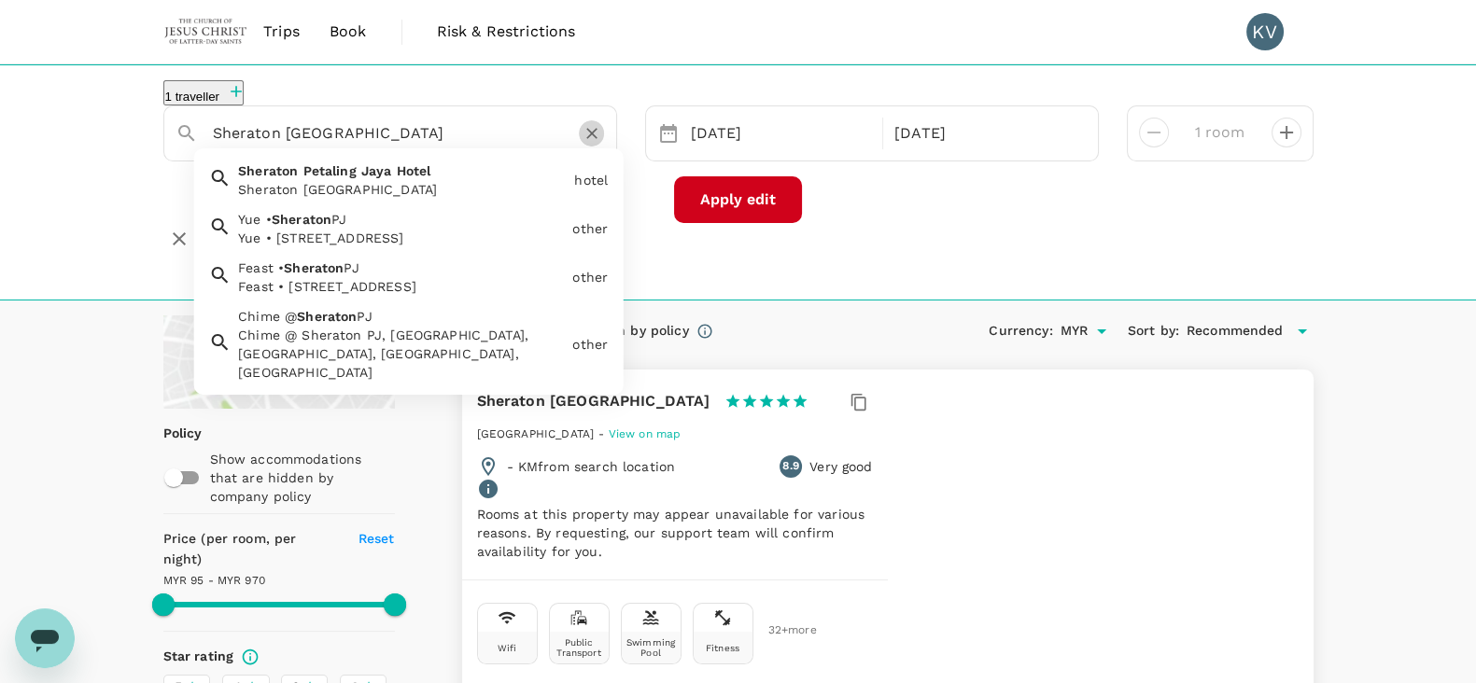
click at [588, 143] on icon "Clear" at bounding box center [592, 133] width 19 height 19
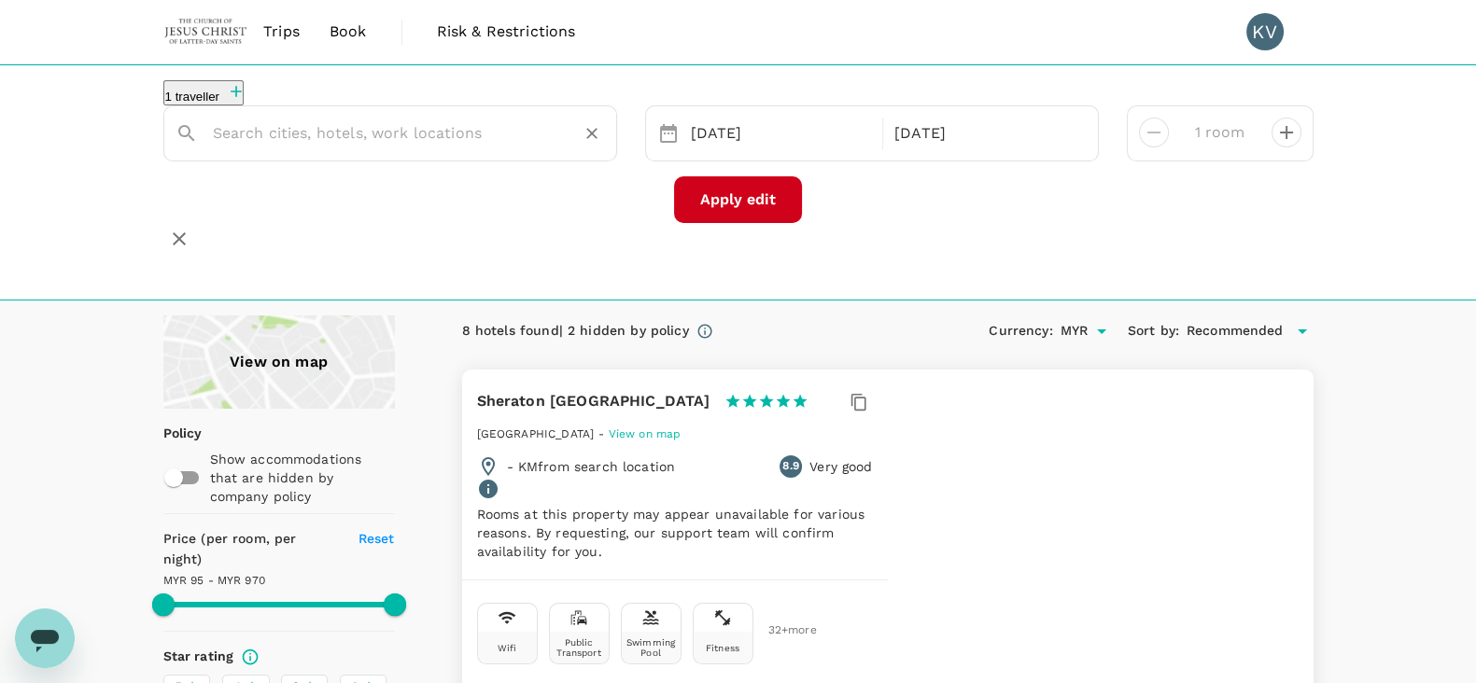
click at [513, 147] on input "text" at bounding box center [383, 133] width 340 height 29
click at [430, 189] on div "Ascott Sentral Kuala Lumpur Ascott Sentral Kuala Lumpur" at bounding box center [399, 176] width 336 height 45
type input "Ascott Sentral Kuala Lumpur"
click at [776, 200] on button "Apply edit" at bounding box center [738, 199] width 128 height 47
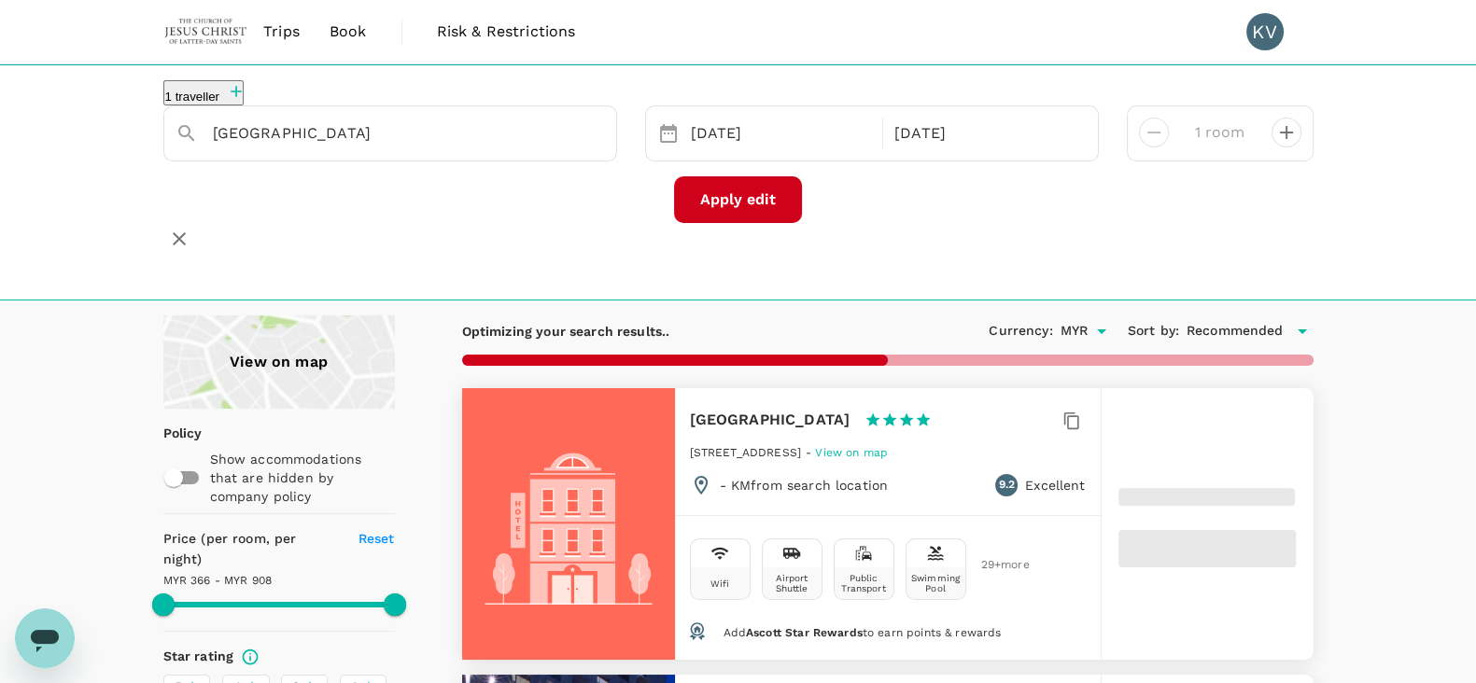
scroll to position [350, 0]
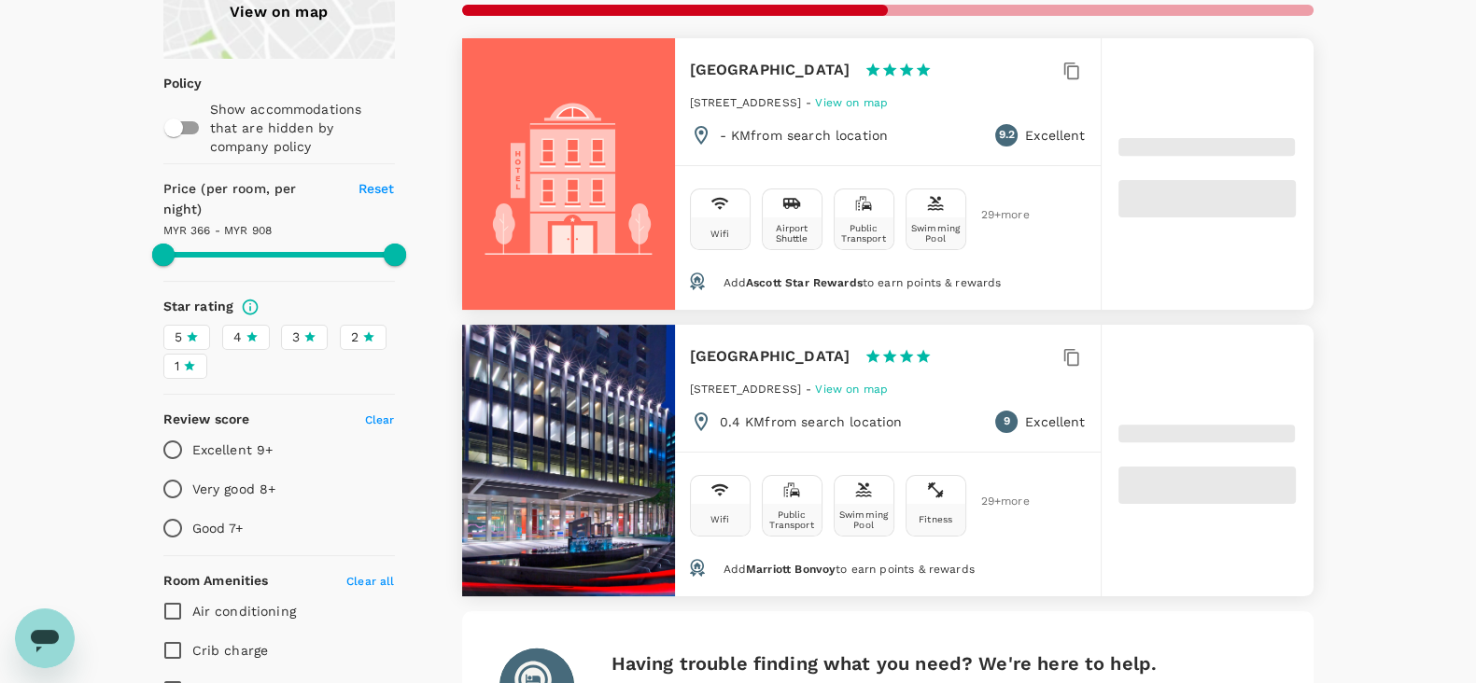
type input "907.67"
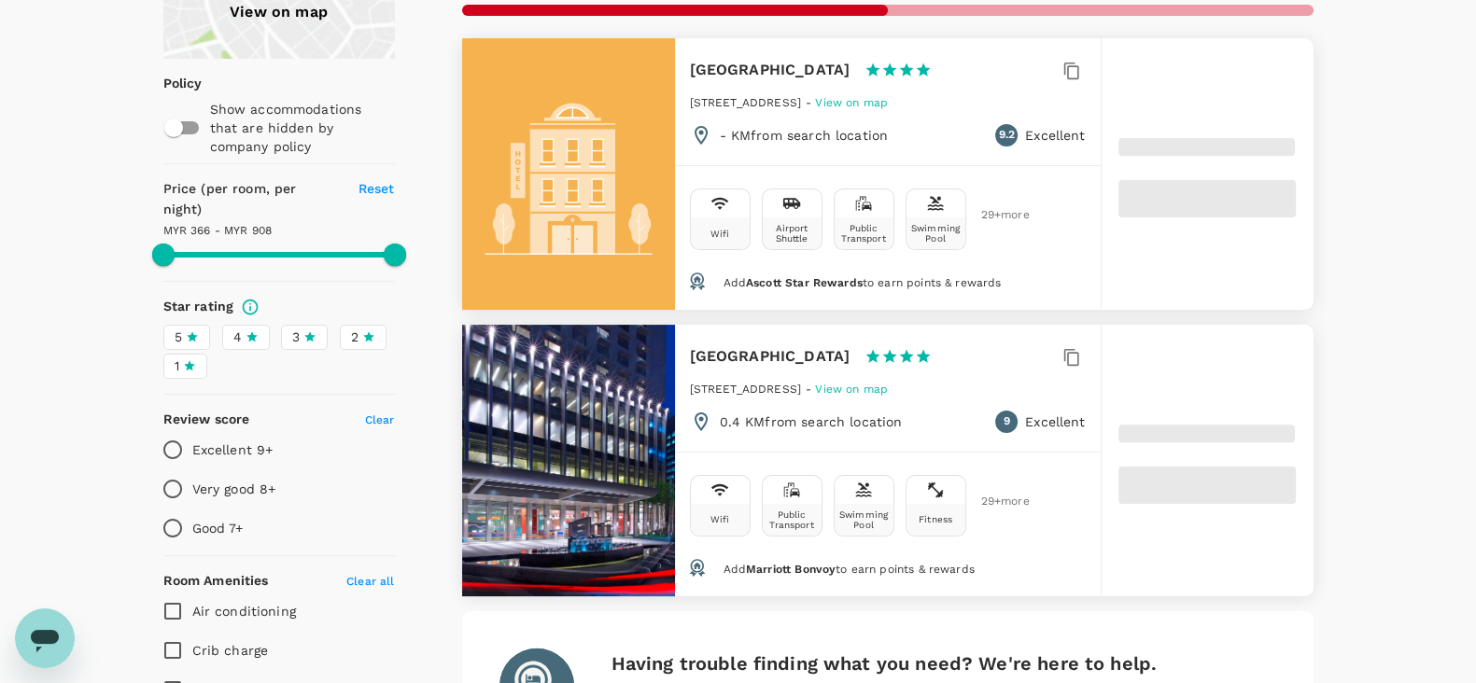
type input "365.95"
type input "907.95"
type input "117.95"
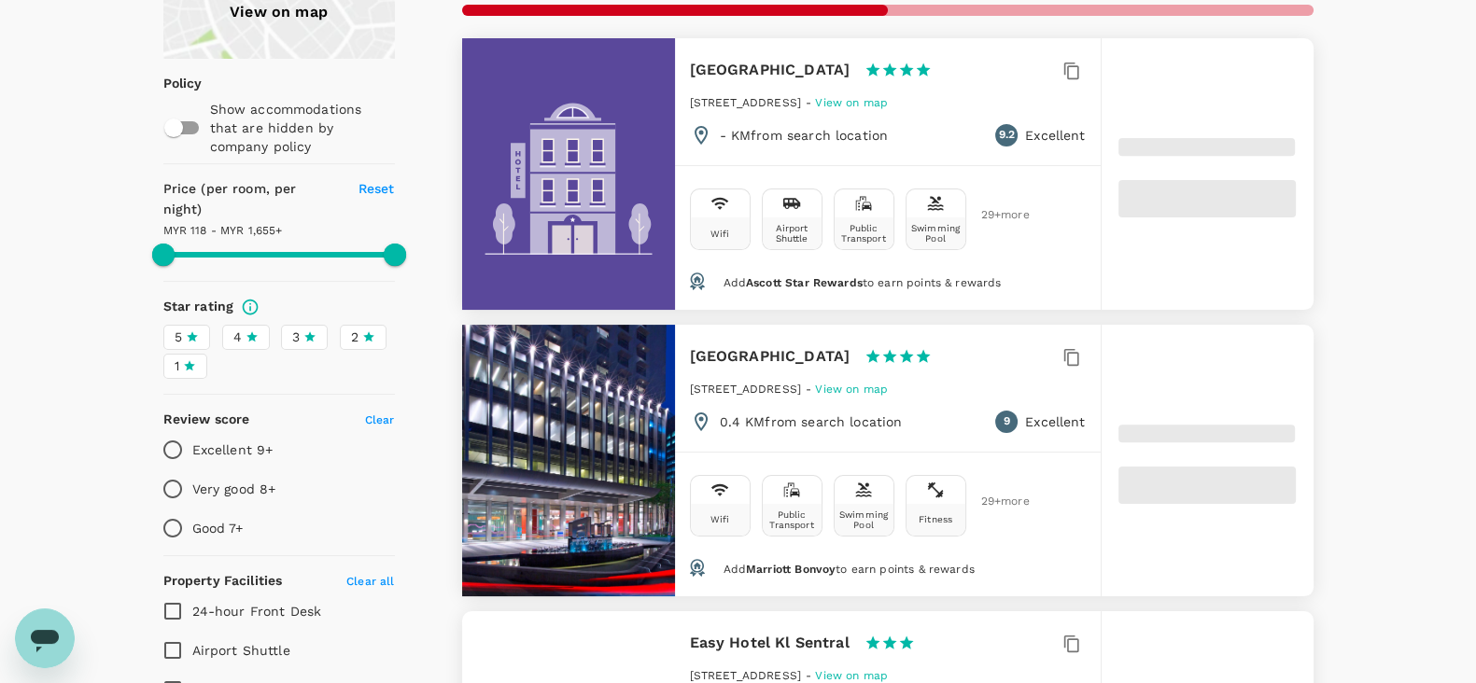
scroll to position [116, 0]
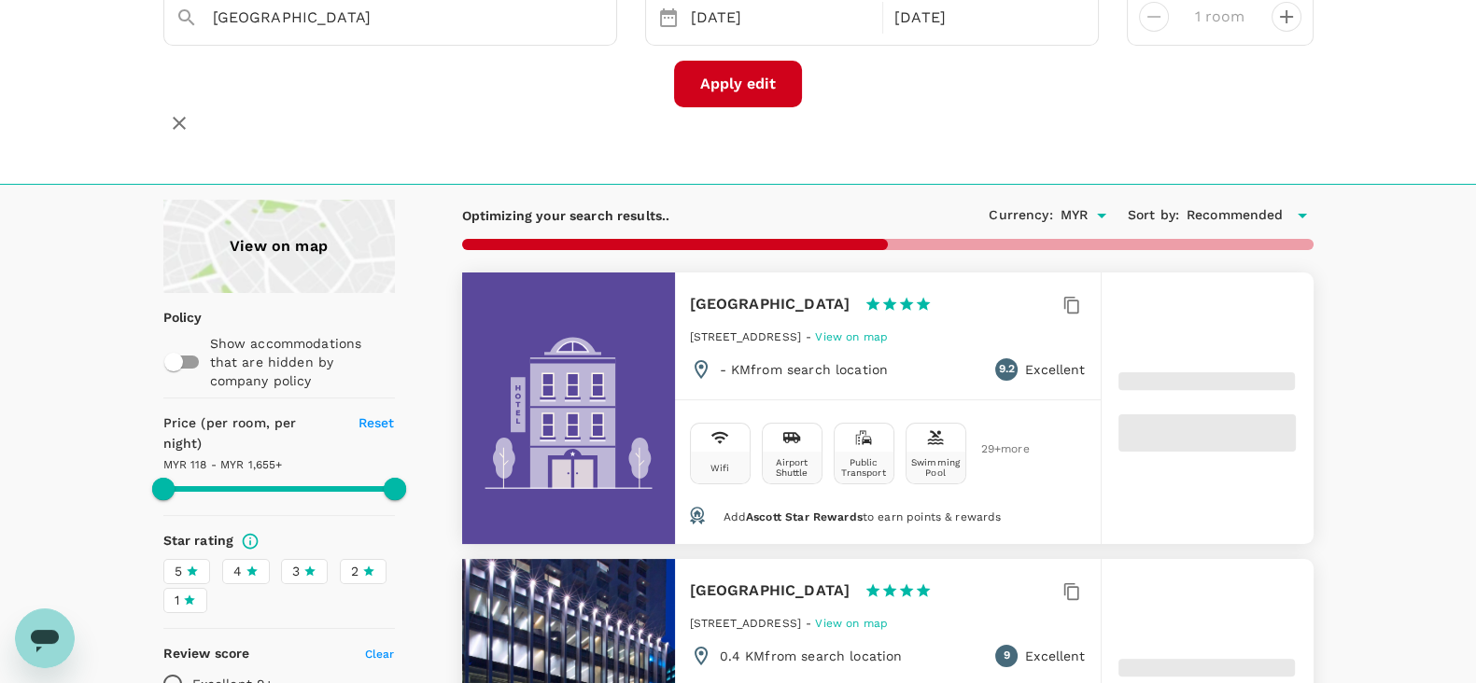
type input "1655.07"
type input "64.07"
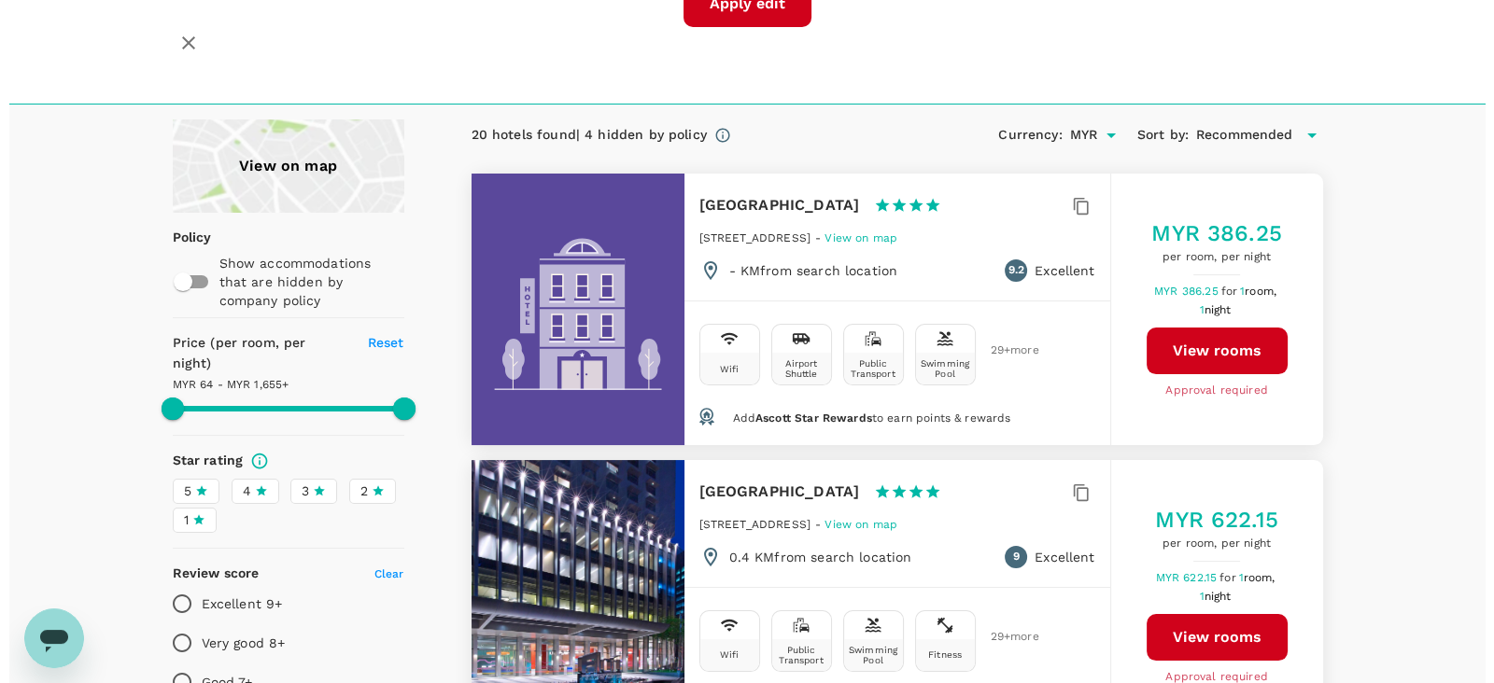
scroll to position [232, 0]
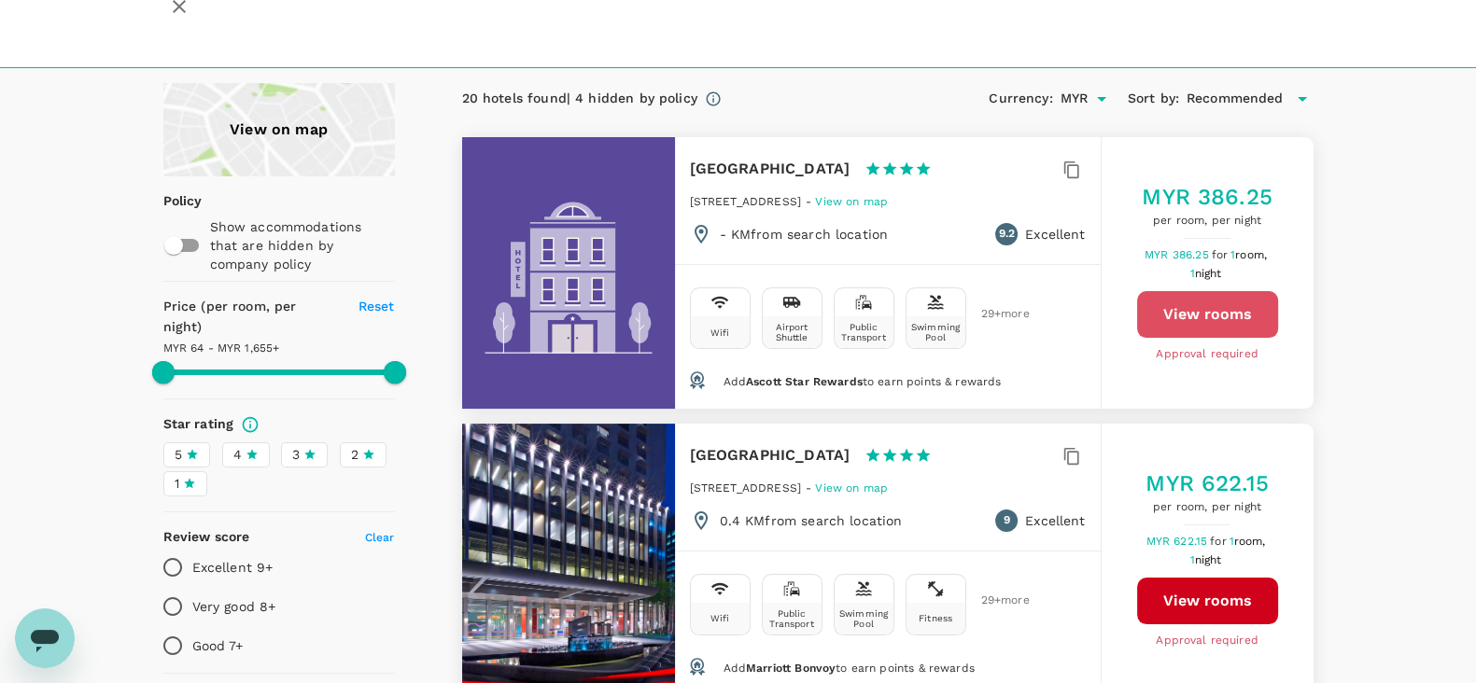
click at [1178, 297] on button "View rooms" at bounding box center [1207, 314] width 141 height 47
type input "1655.07"
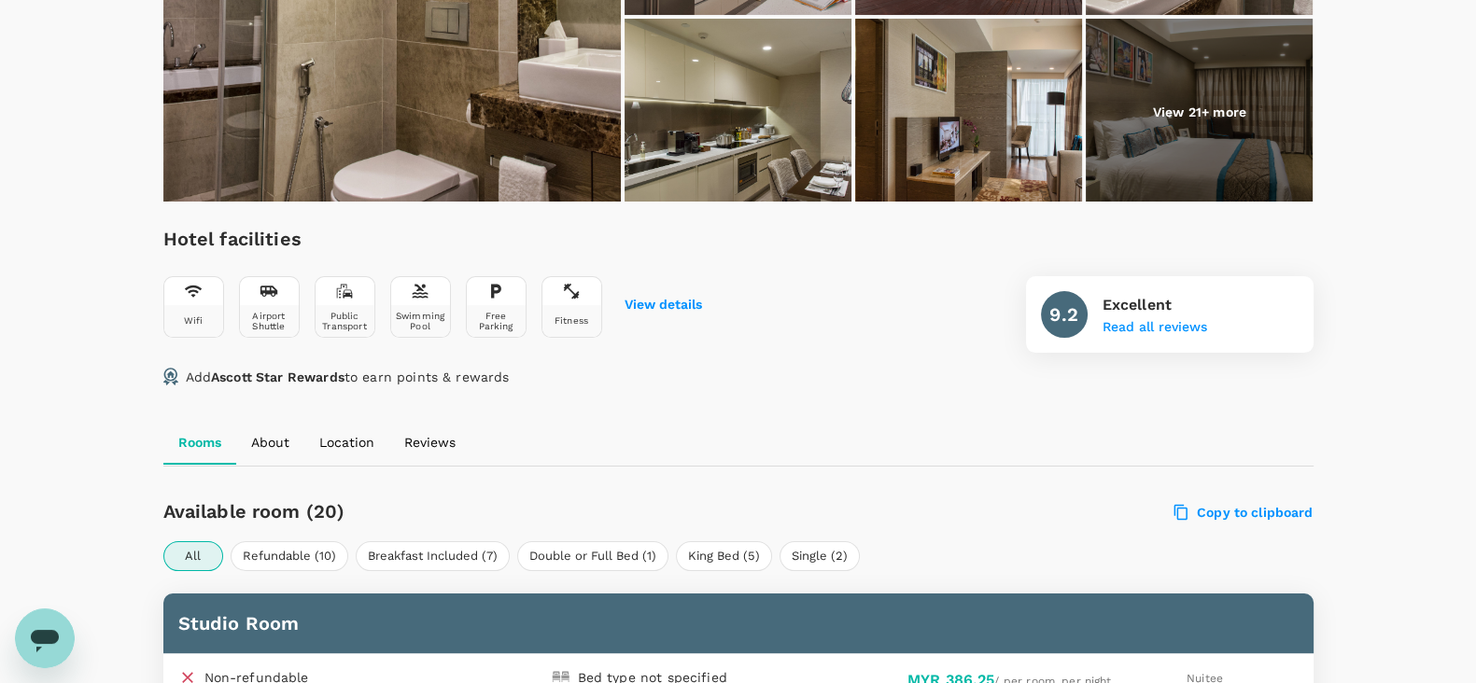
scroll to position [232, 0]
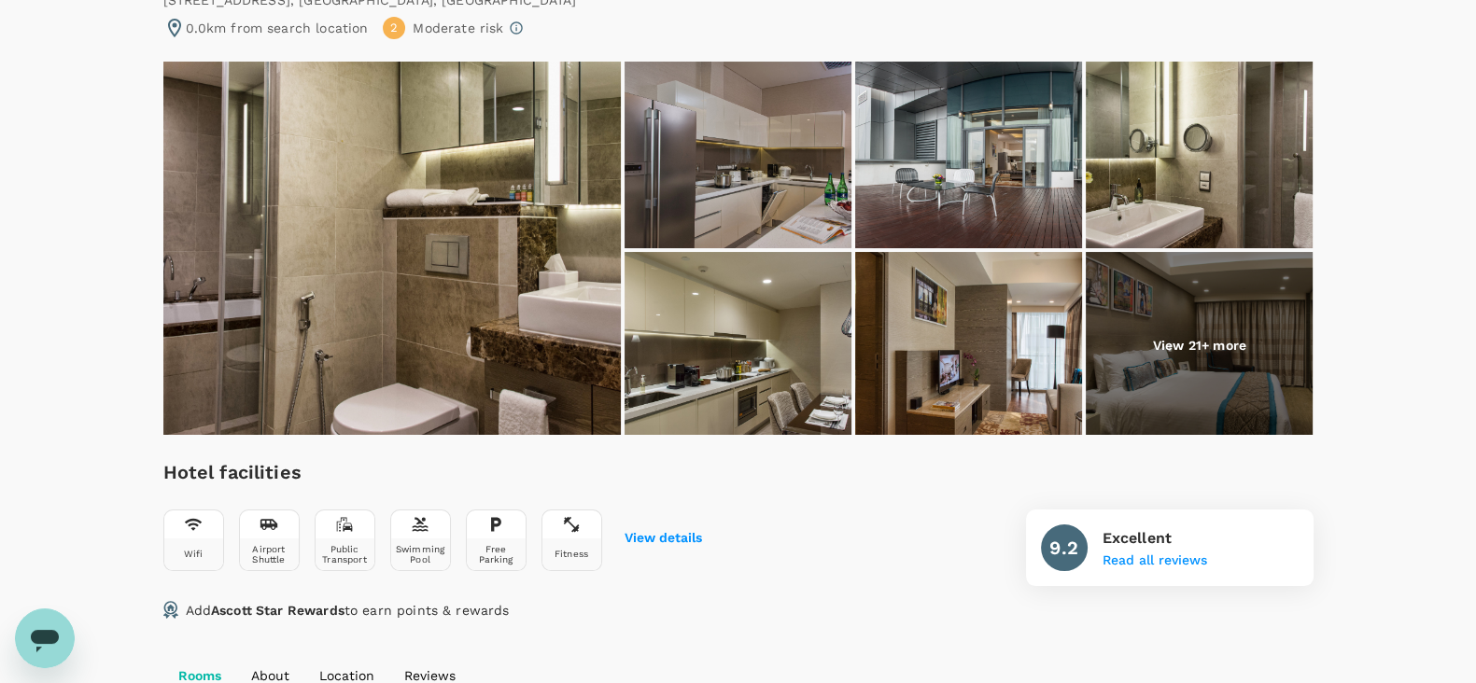
click at [1228, 336] on p "View 21+ more" at bounding box center [1199, 345] width 93 height 19
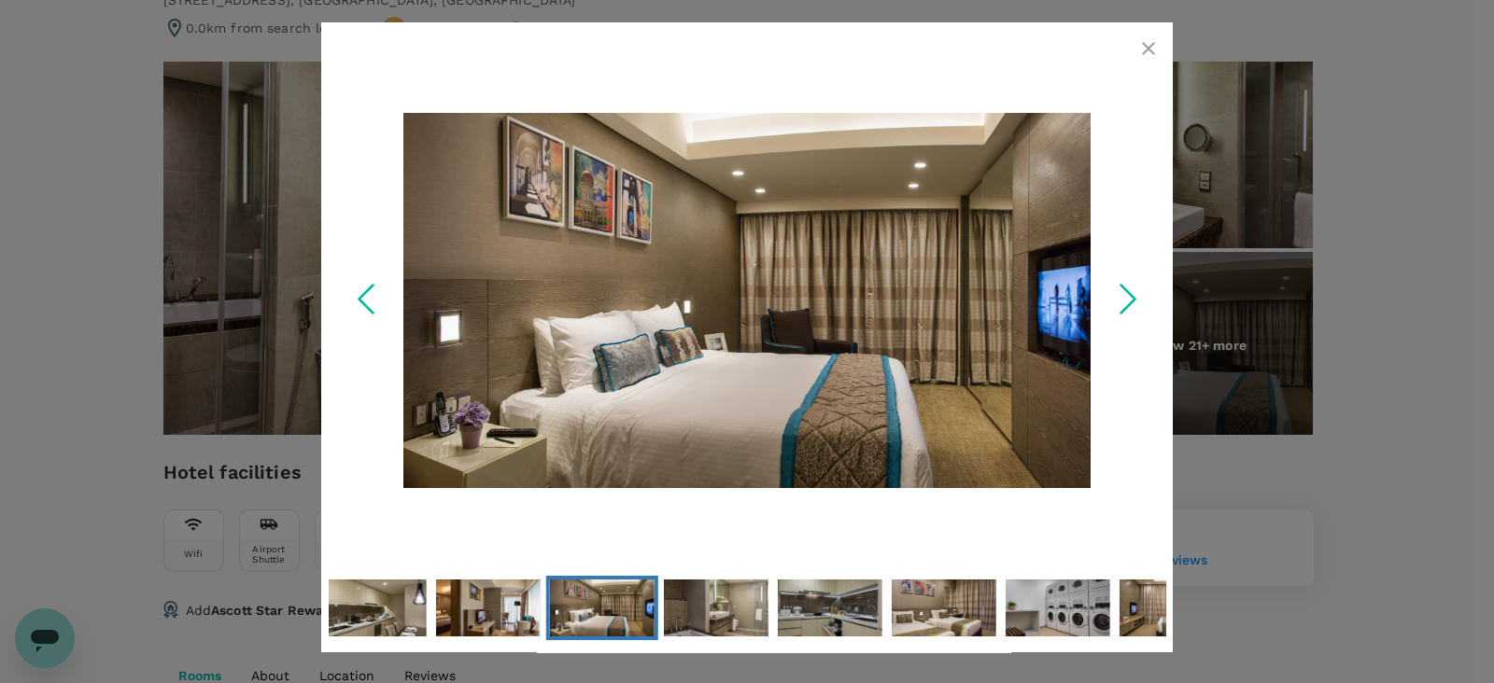
click at [1142, 49] on icon "button" at bounding box center [1148, 48] width 22 height 22
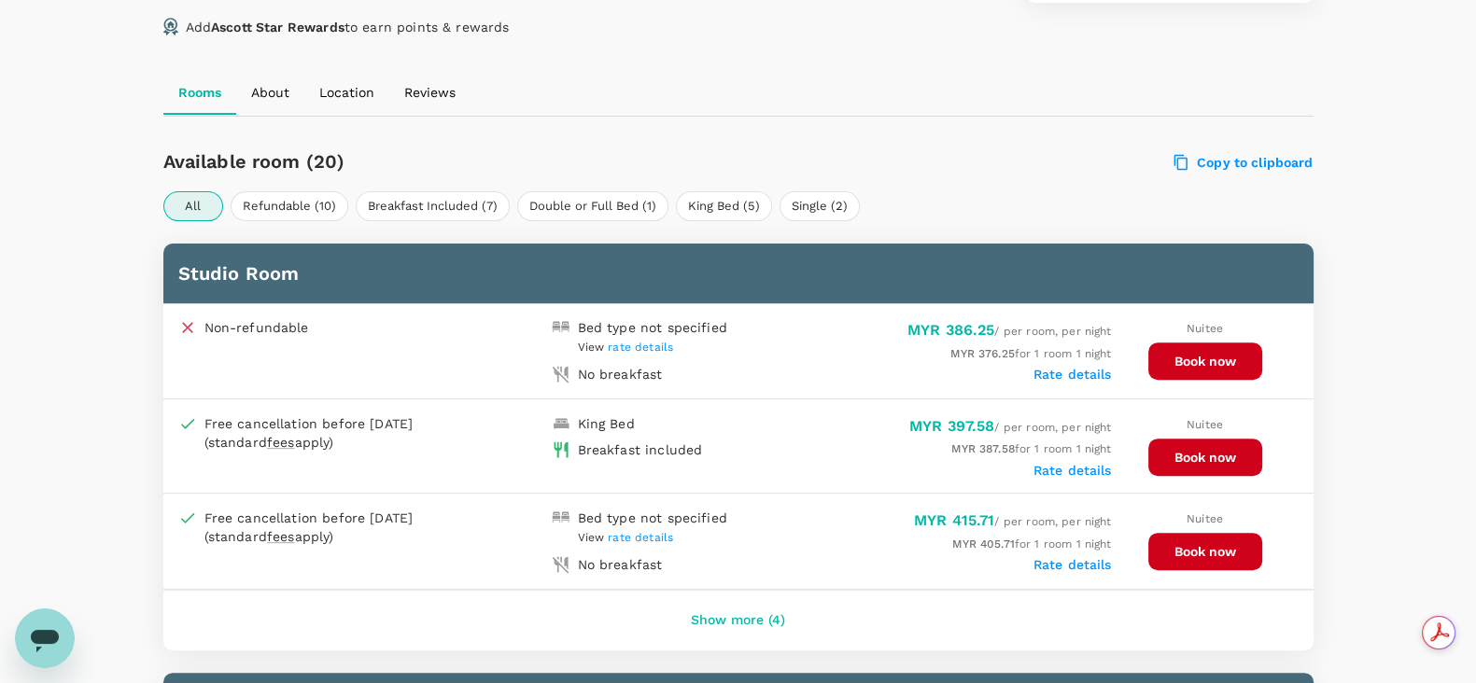
scroll to position [0, 0]
click at [1153, 453] on button "Book now" at bounding box center [1205, 457] width 114 height 37
